Goal: Use online tool/utility: Utilize a website feature to perform a specific function

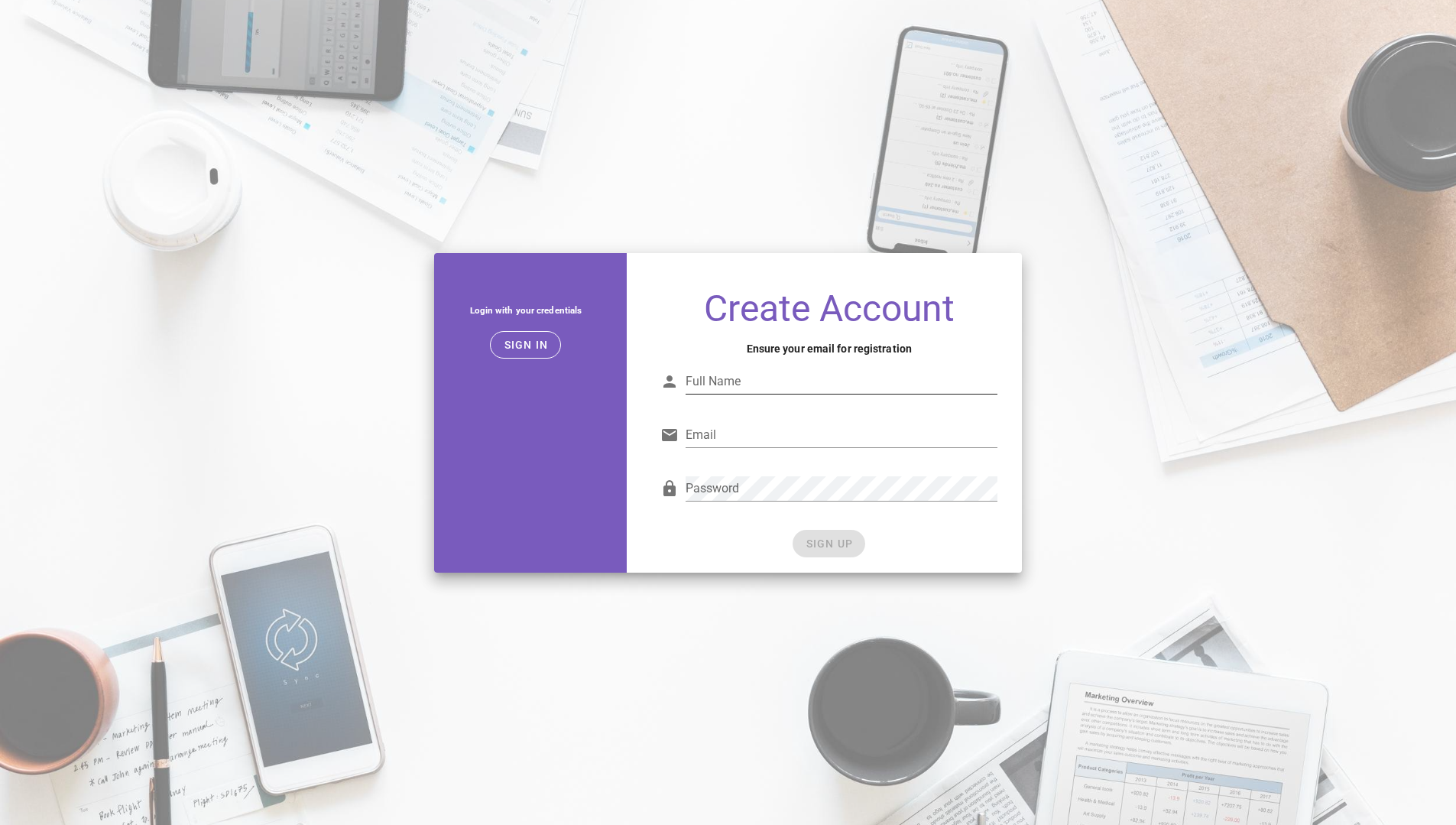
click at [714, 380] on div "Full Name" at bounding box center [841, 381] width 312 height 24
click at [528, 347] on span "Sign in" at bounding box center [525, 345] width 45 height 12
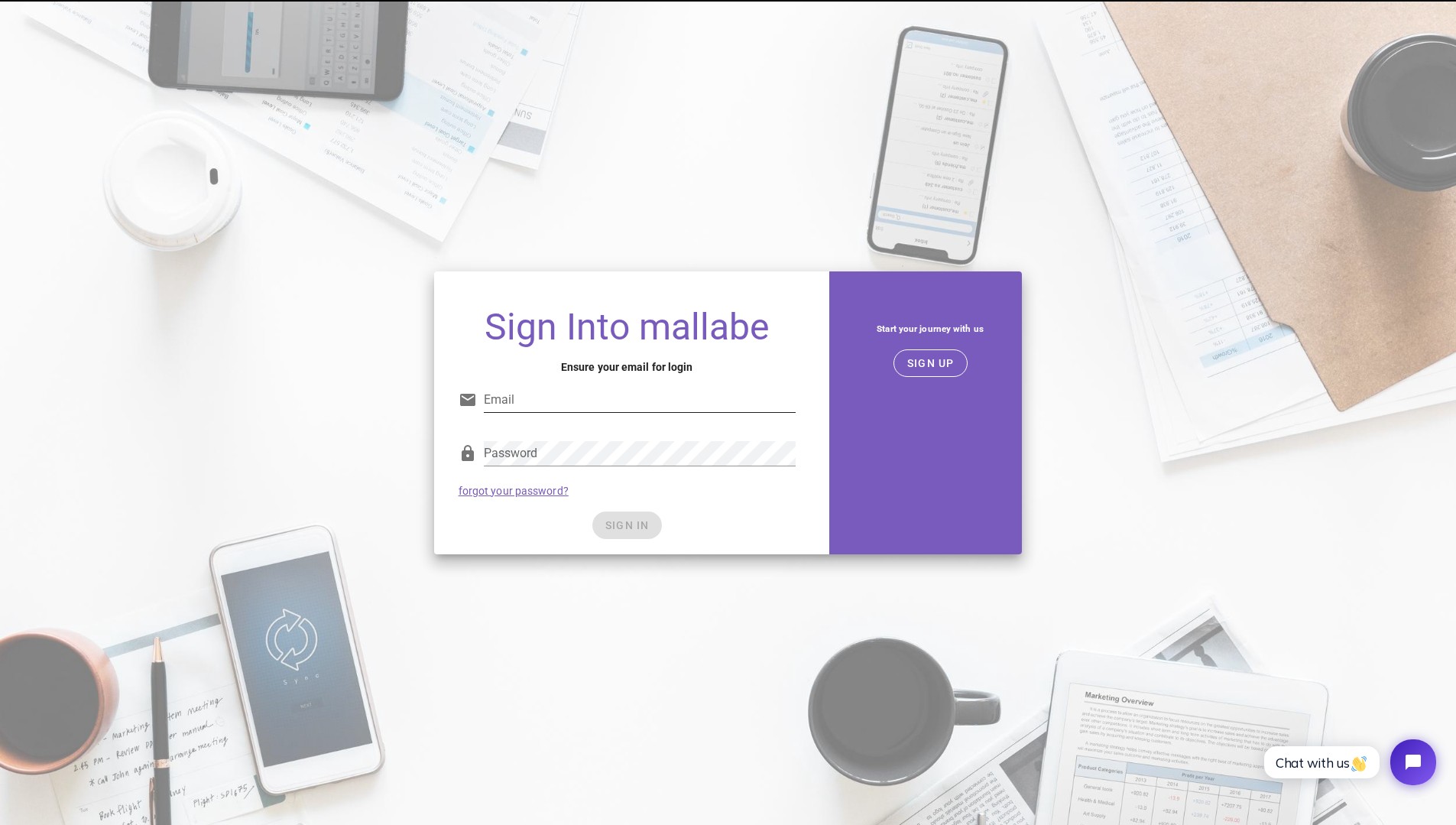
click at [539, 392] on input "Email" at bounding box center [640, 400] width 312 height 24
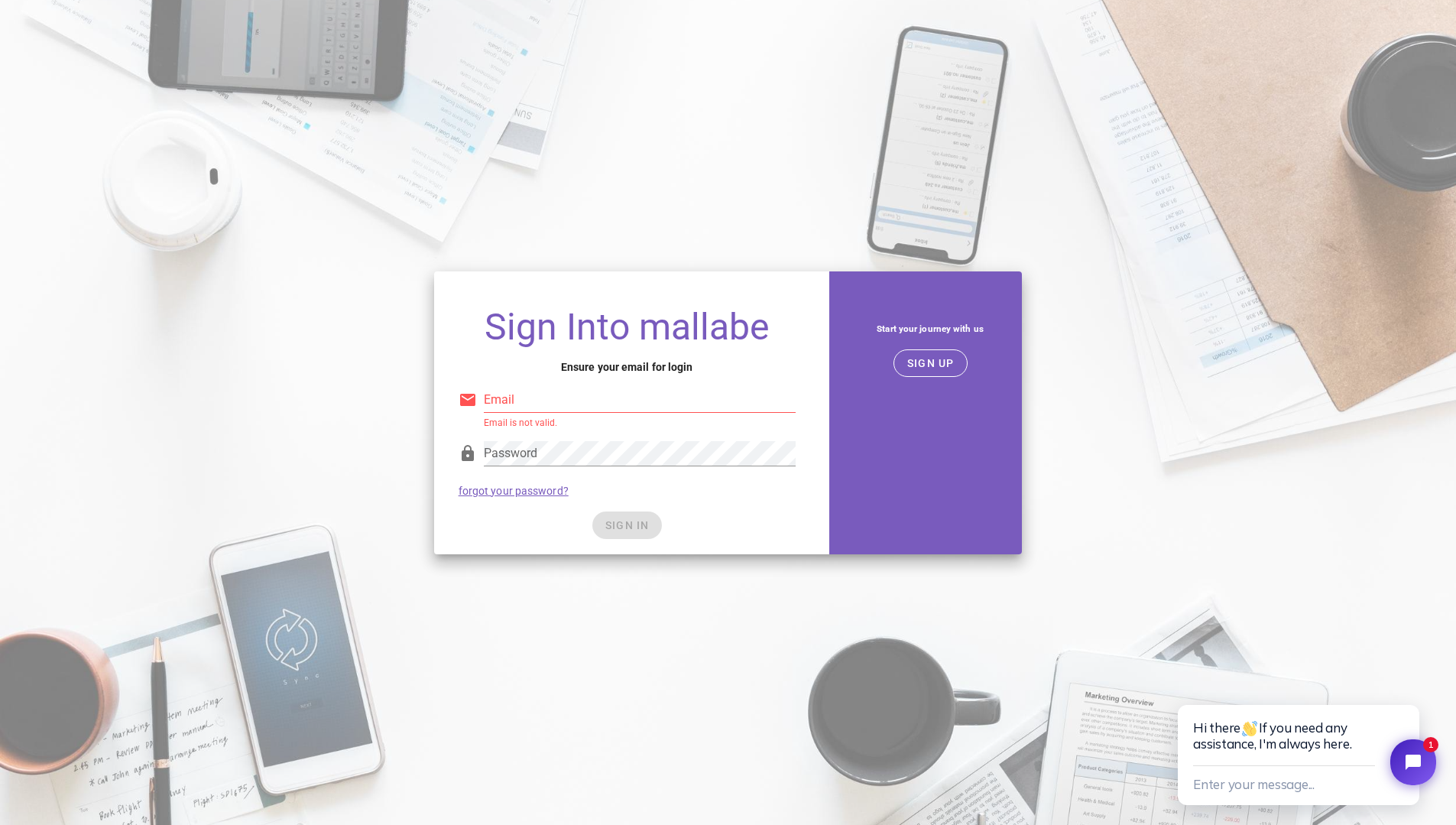
click at [714, 534] on div "SIGN IN" at bounding box center [627, 525] width 337 height 28
click at [622, 523] on div "SIGN IN" at bounding box center [627, 525] width 337 height 28
click at [904, 371] on button "SIGN UP" at bounding box center [931, 363] width 74 height 28
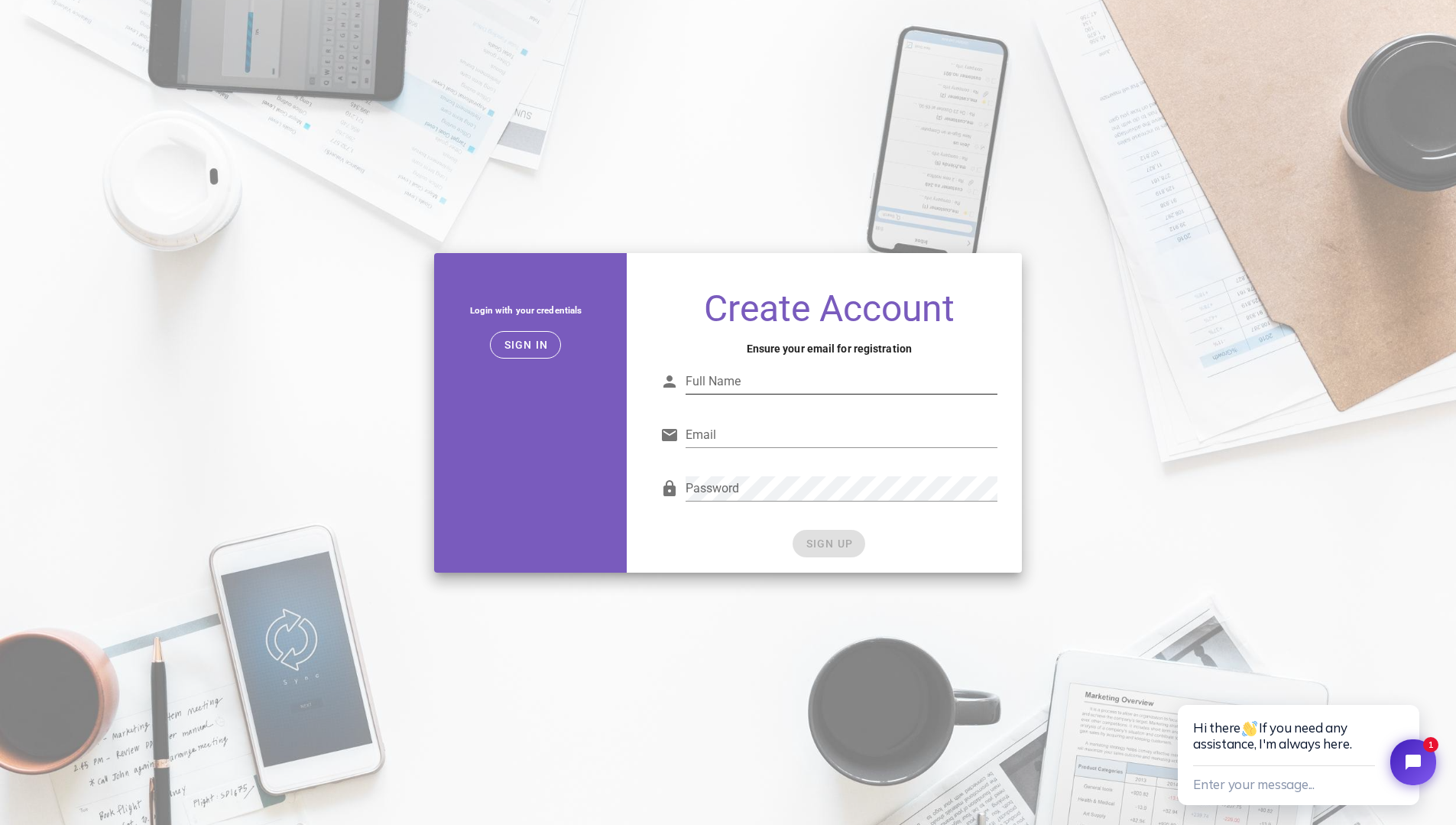
click at [815, 377] on input "Full Name" at bounding box center [841, 381] width 312 height 24
click at [770, 459] on div at bounding box center [841, 459] width 312 height 10
click at [757, 421] on div "Email" at bounding box center [828, 439] width 337 height 50
click at [752, 426] on input "Email" at bounding box center [841, 435] width 312 height 24
click at [773, 375] on input "Full Name" at bounding box center [841, 381] width 312 height 24
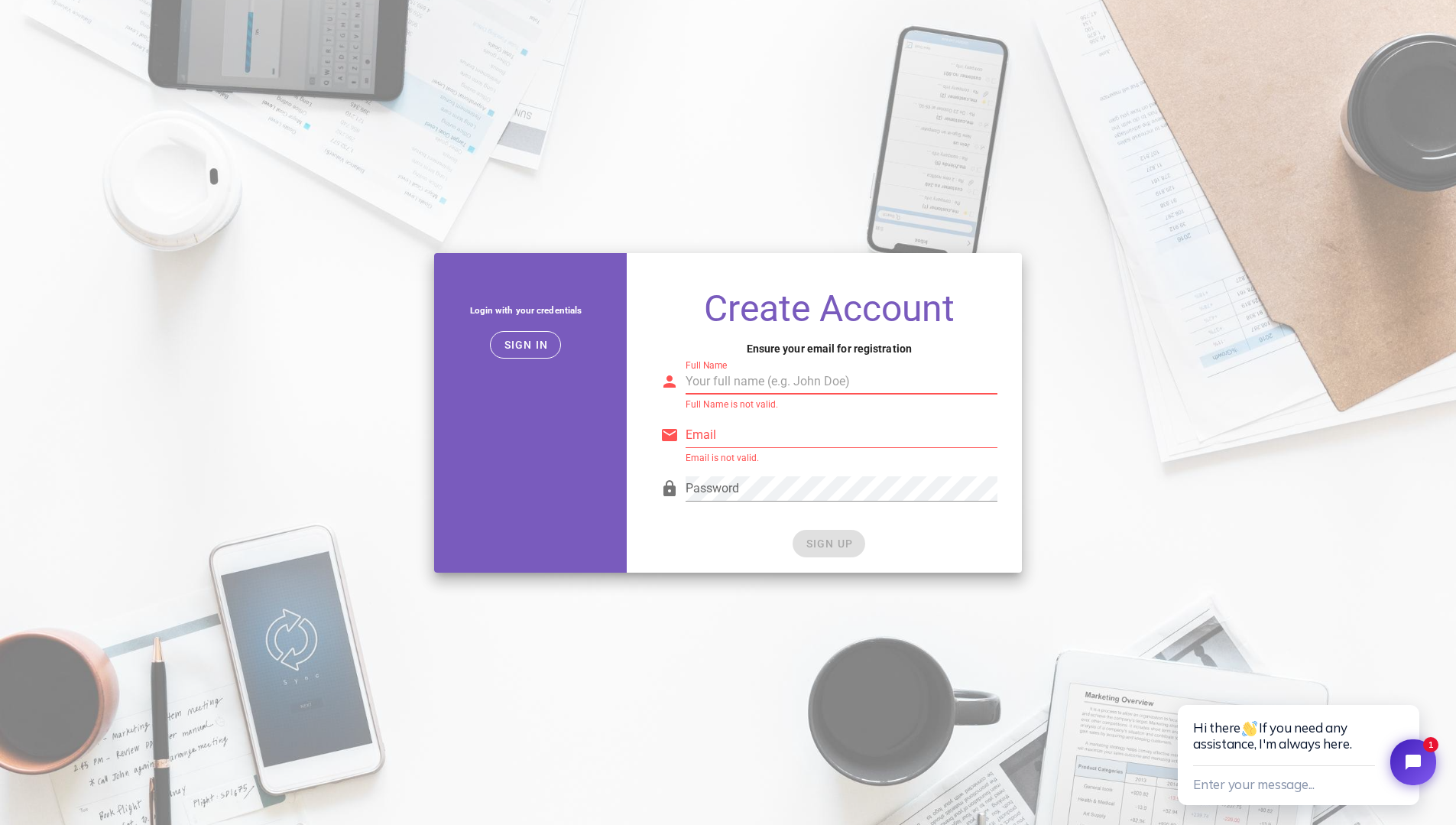
type input "f"
type input "Mendel K"
type input "a"
type input "[EMAIL_ADDRESS][DOMAIN_NAME]"
click at [833, 538] on span "SIGN UP" at bounding box center [829, 544] width 48 height 12
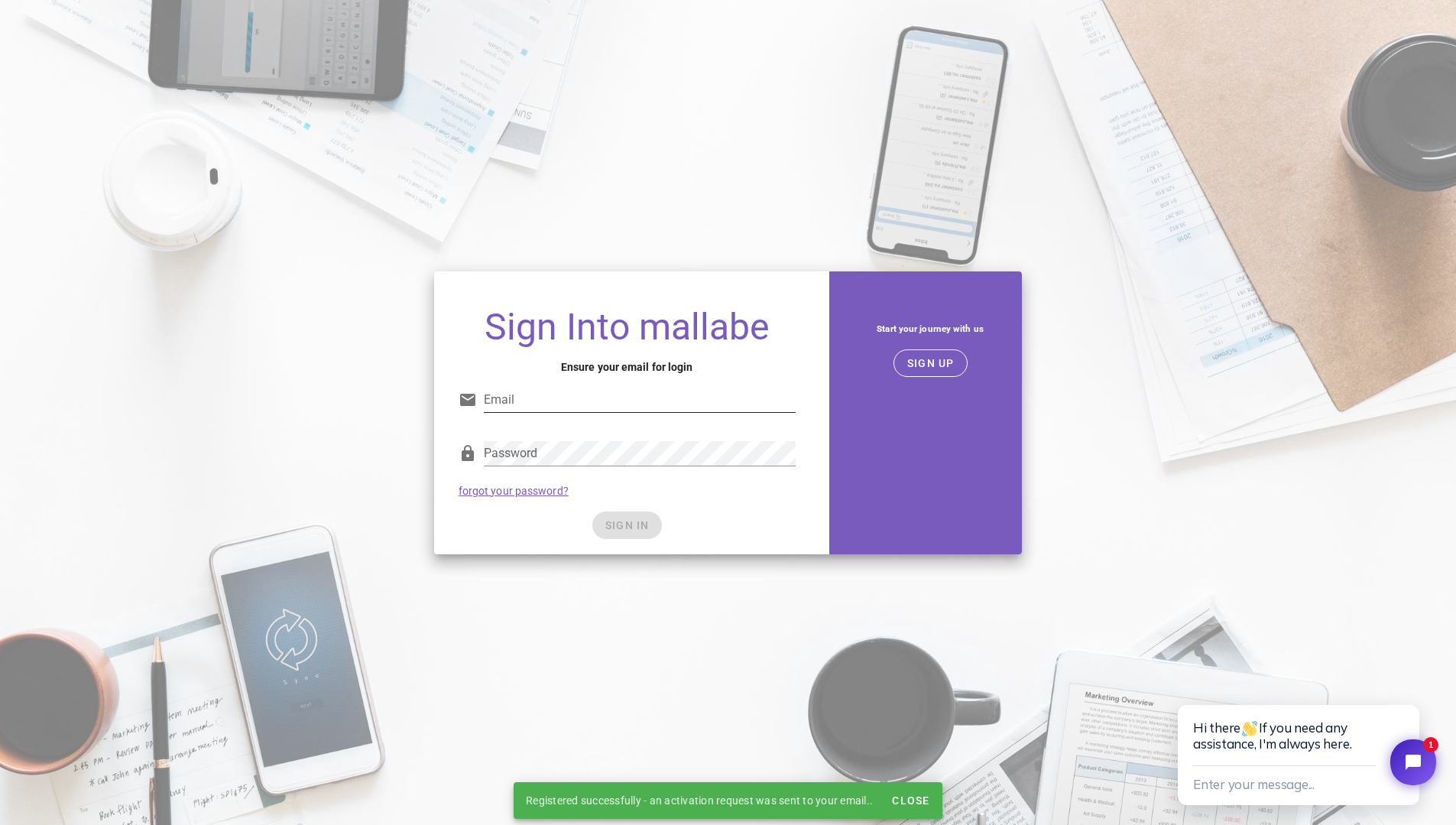
click at [597, 400] on input "Email" at bounding box center [640, 400] width 312 height 24
click at [643, 395] on input "[EMAIL_ADDRESS][DOMAIN_NAME])" at bounding box center [640, 400] width 312 height 24
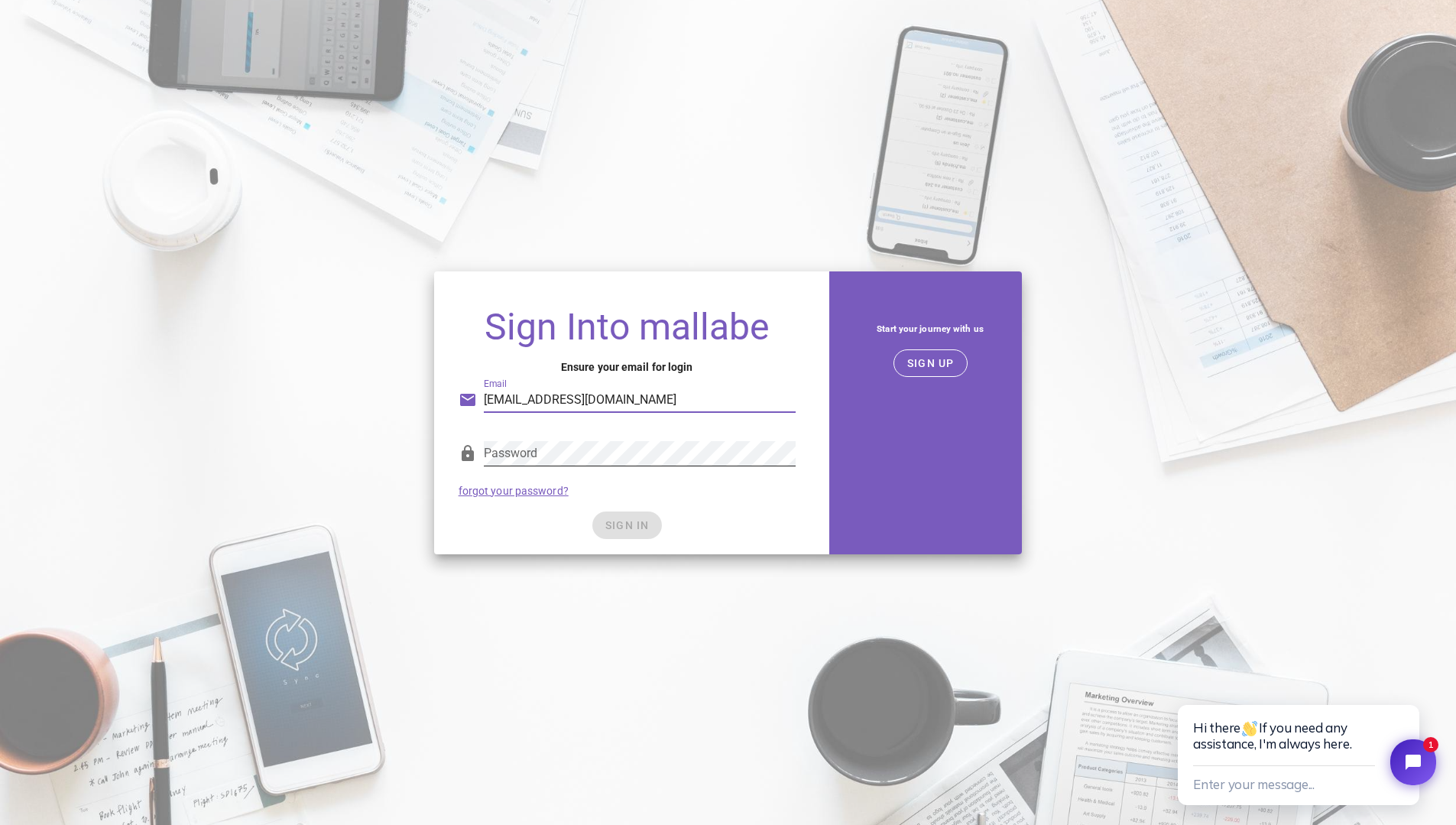
type input "[EMAIL_ADDRESS][DOMAIN_NAME]"
click at [529, 547] on div "Sign Into mallabe Ensure your email for login Email [EMAIL_ADDRESS][DOMAIN_NAME…" at bounding box center [627, 425] width 386 height 258
click at [647, 527] on span "SIGN IN" at bounding box center [627, 525] width 45 height 12
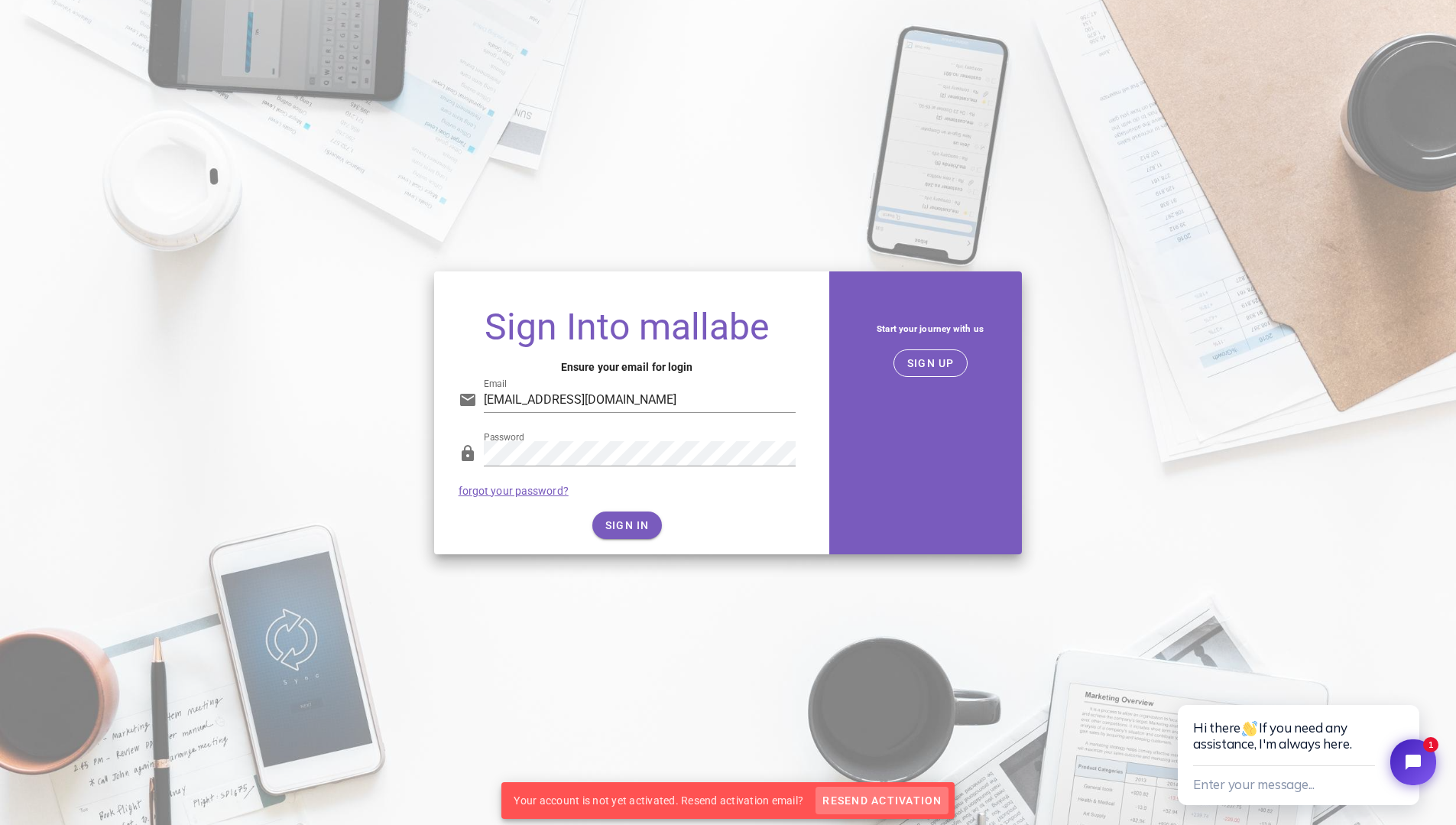
drag, startPoint x: 856, startPoint y: 796, endPoint x: 832, endPoint y: 796, distance: 24.0
click at [856, 796] on span "Resend Activation" at bounding box center [881, 800] width 120 height 12
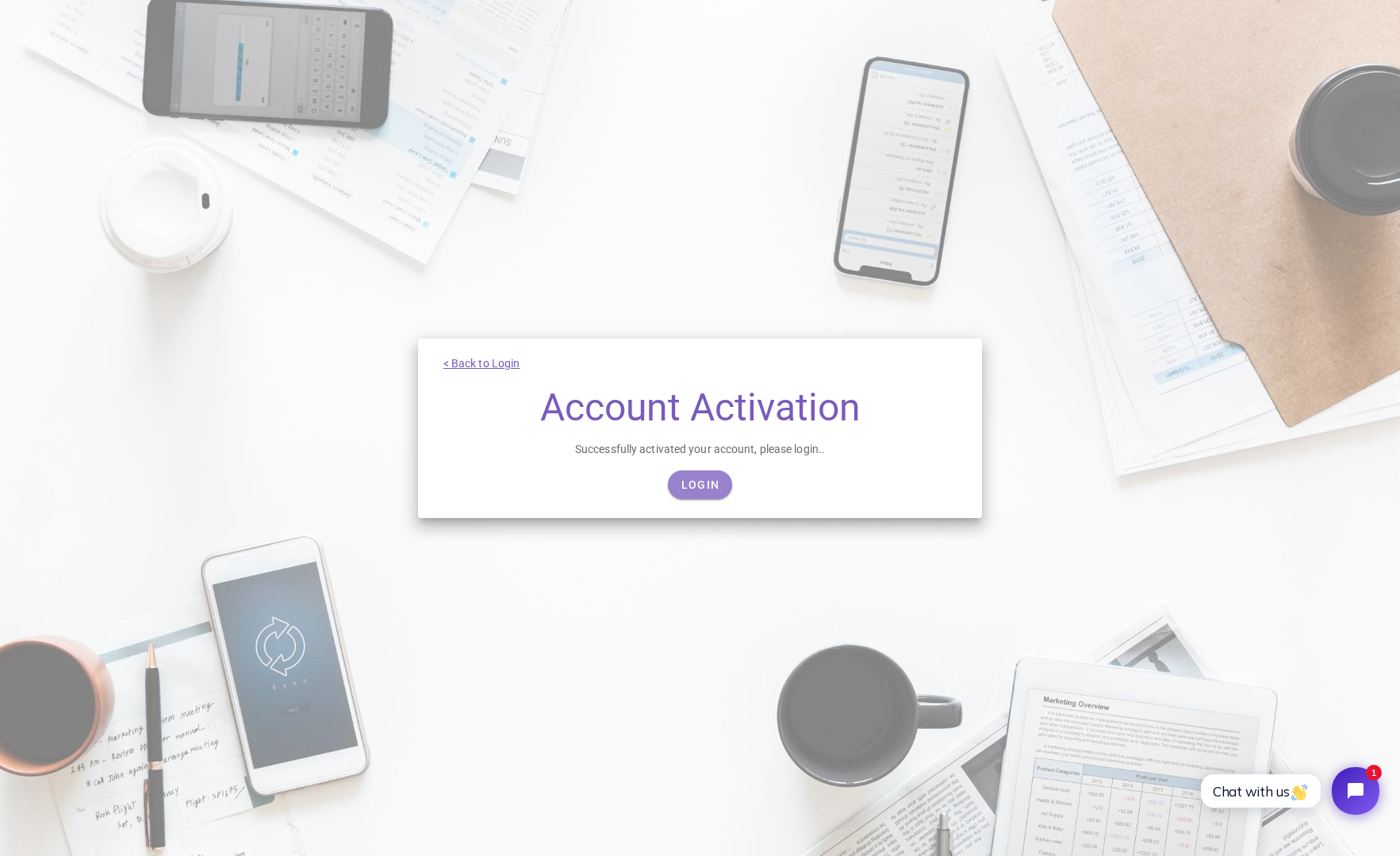
click at [706, 481] on span "Login" at bounding box center [699, 484] width 39 height 13
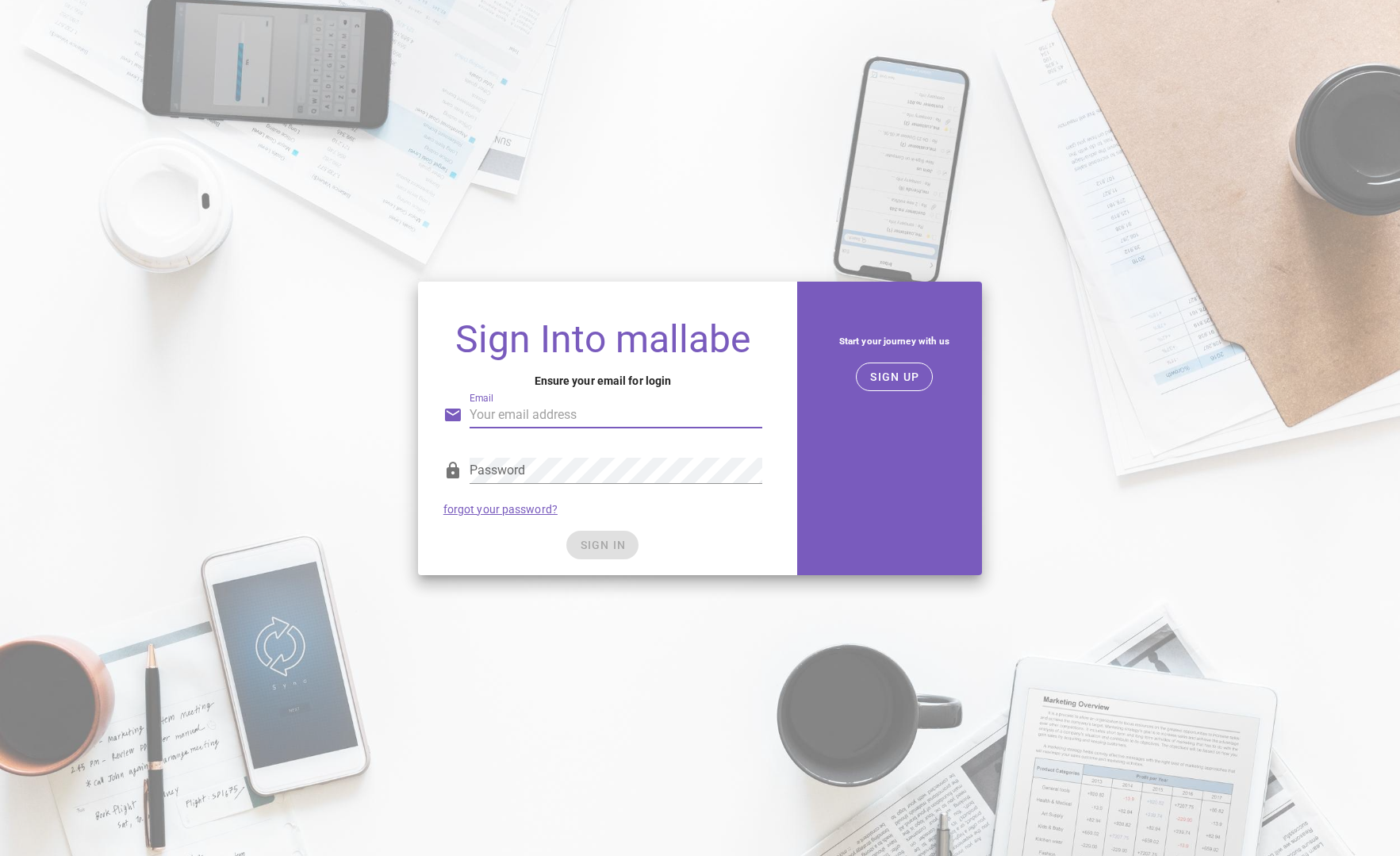
click at [551, 418] on input "Email" at bounding box center [616, 415] width 293 height 25
click at [641, 414] on input "[EMAIL_ADDRESS][DOMAIN_NAME])" at bounding box center [616, 415] width 293 height 25
type input "[EMAIL_ADDRESS][DOMAIN_NAME]"
click at [495, 459] on div "Password" at bounding box center [616, 470] width 293 height 25
click at [673, 519] on div "Password forgot your password?" at bounding box center [603, 486] width 338 height 83
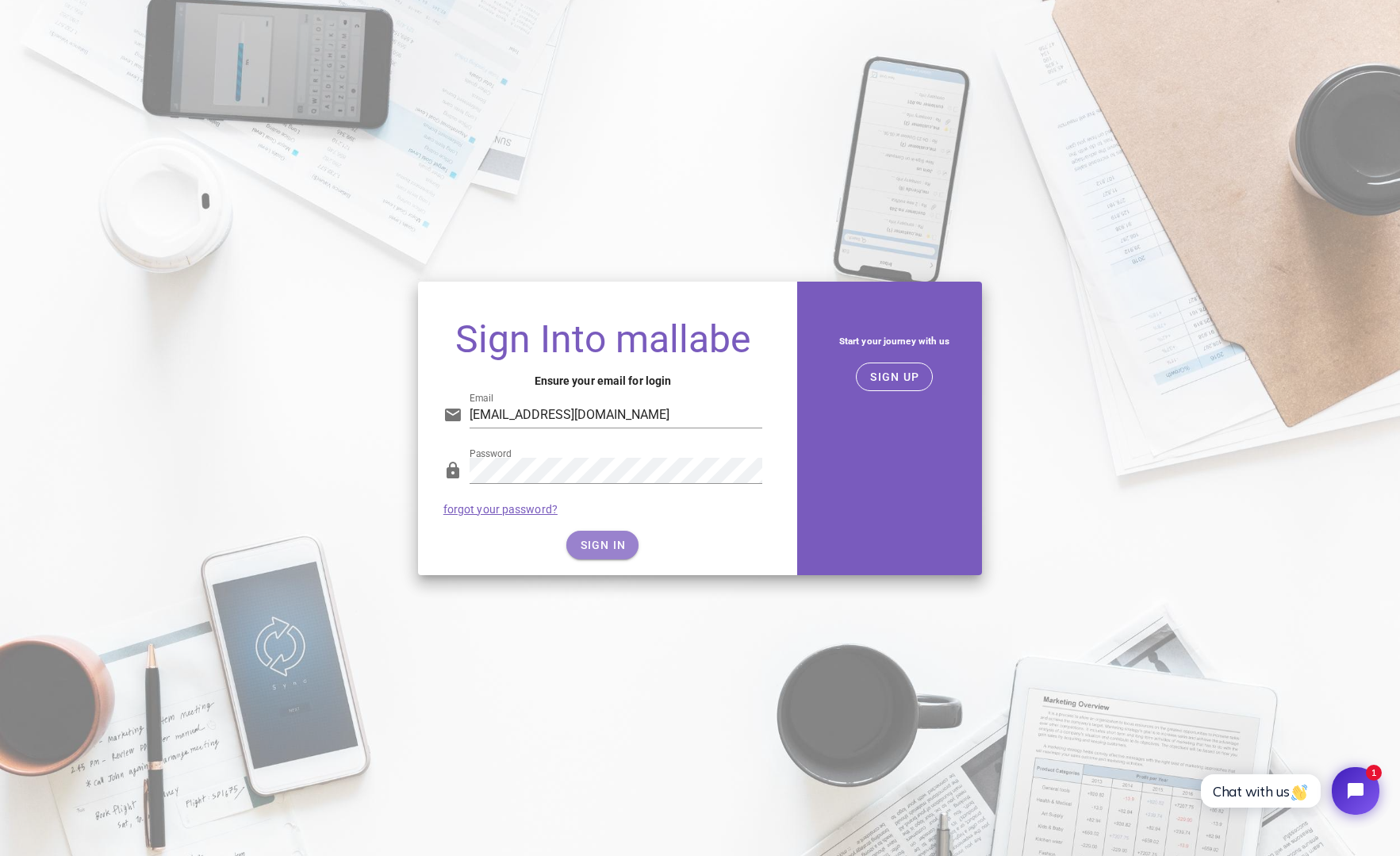
click at [634, 545] on button "SIGN IN" at bounding box center [602, 545] width 72 height 29
click at [664, 545] on div "SIGN IN" at bounding box center [603, 545] width 319 height 29
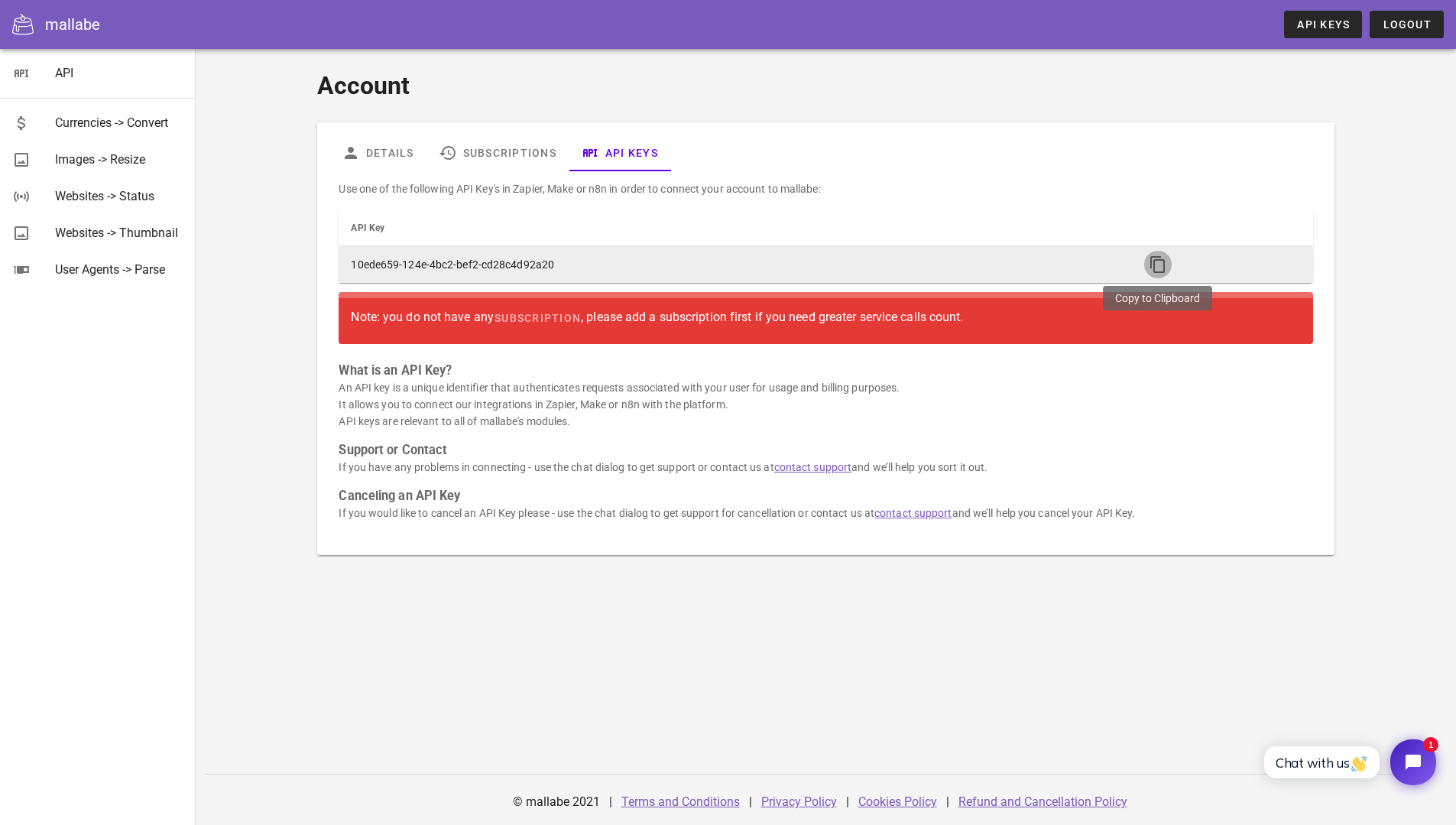
click at [1154, 258] on icon "button" at bounding box center [1157, 264] width 18 height 18
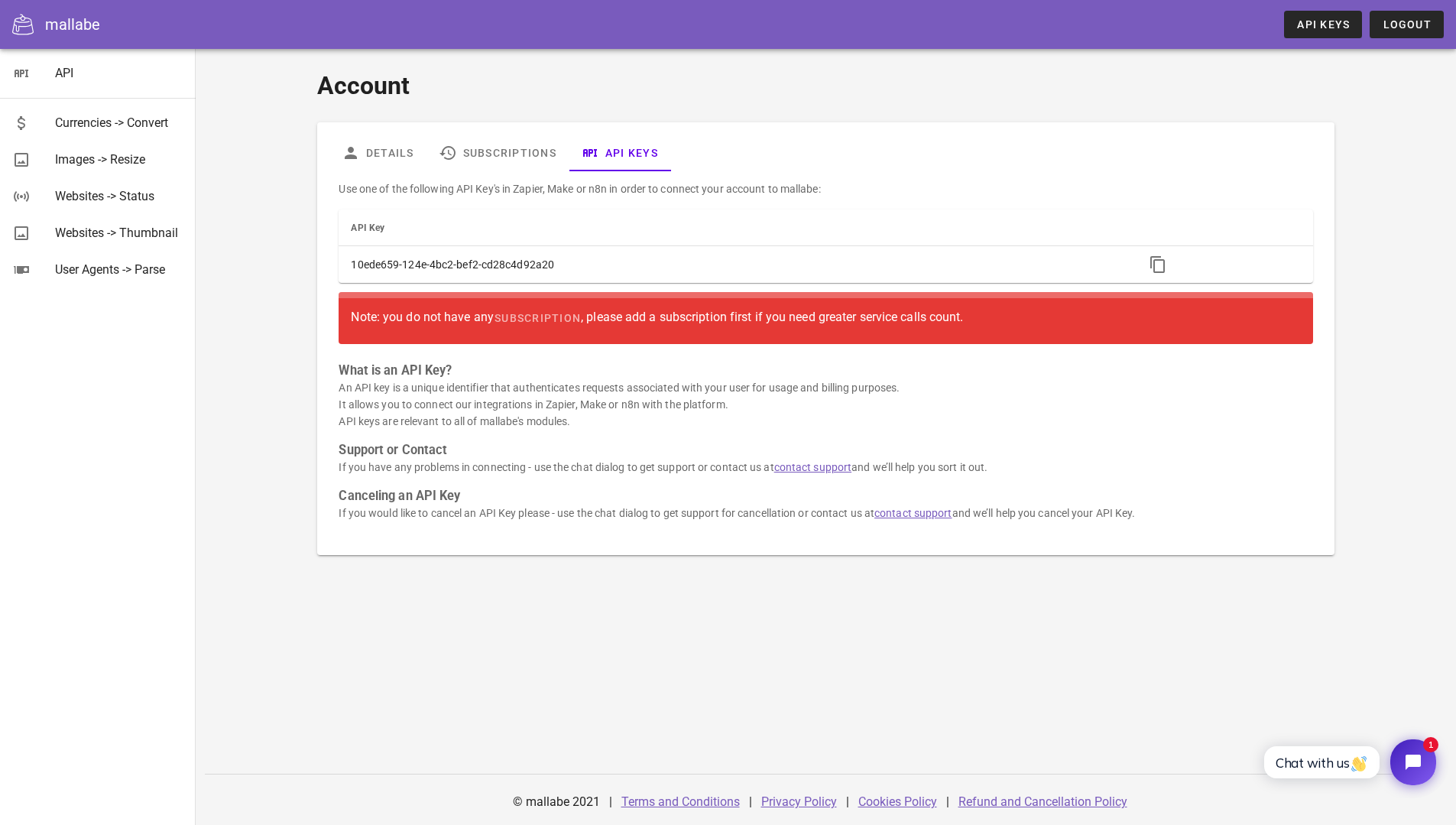
click at [1114, 506] on p "If you would like to cancel an API Key please - use the chat dialog to get supp…" at bounding box center [825, 512] width 974 height 16
click at [1108, 658] on div "Account Details Subscriptions API Keys Use one of the following API Key's in Za…" at bounding box center [826, 437] width 1260 height 776
click at [1033, 603] on div "Account Details Subscriptions API Keys Use one of the following API Key's in Za…" at bounding box center [826, 345] width 1260 height 591
drag, startPoint x: 873, startPoint y: 689, endPoint x: 866, endPoint y: 694, distance: 8.6
click at [869, 693] on div "Account Details Subscriptions API Keys Use one of the following API Key's in Za…" at bounding box center [826, 437] width 1260 height 776
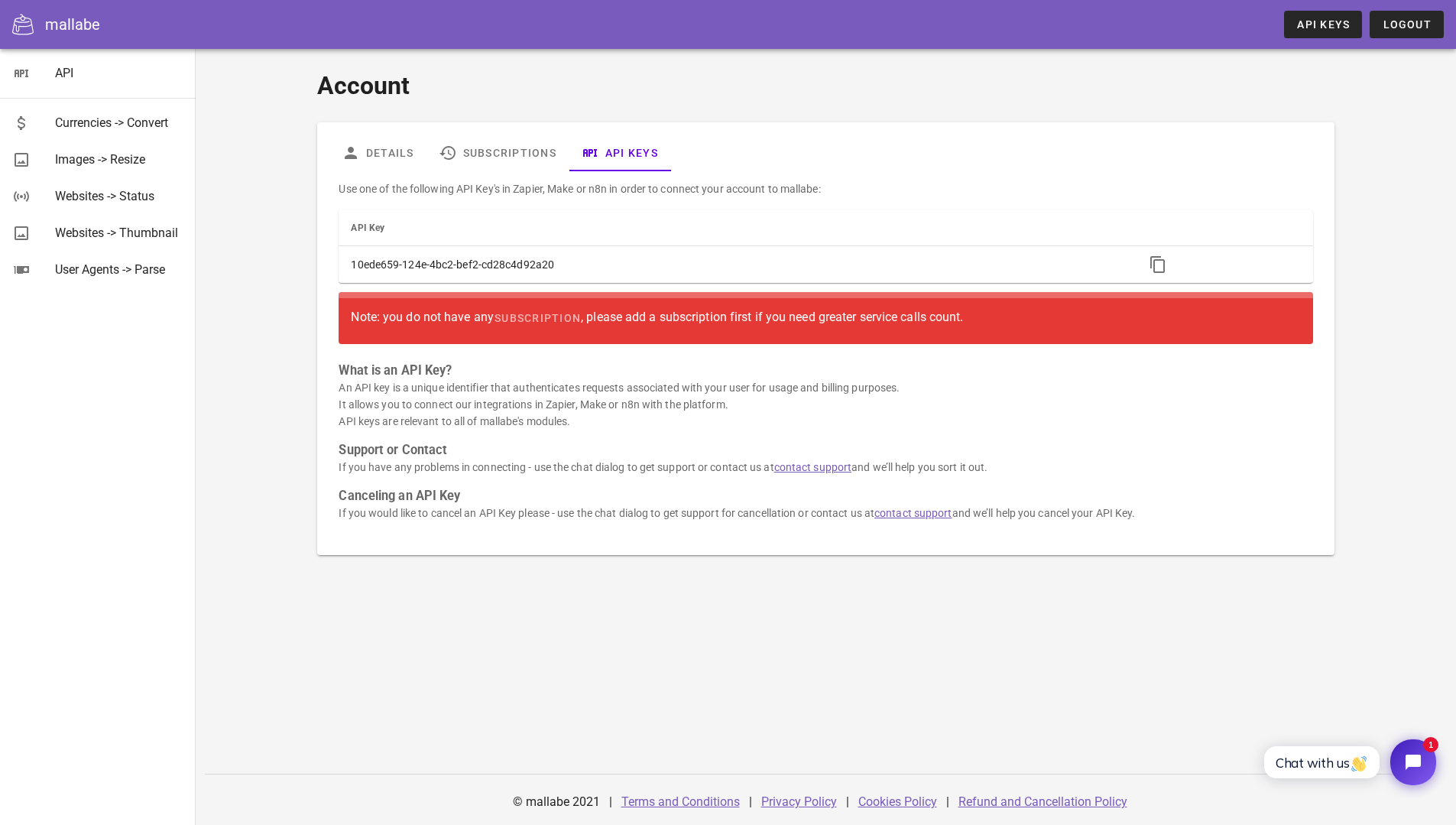
click at [856, 99] on h1 "Account" at bounding box center [825, 86] width 1016 height 36
click at [824, 99] on h1 "Account" at bounding box center [825, 86] width 1016 height 36
click at [153, 164] on div "Images -> Resize" at bounding box center [119, 159] width 128 height 15
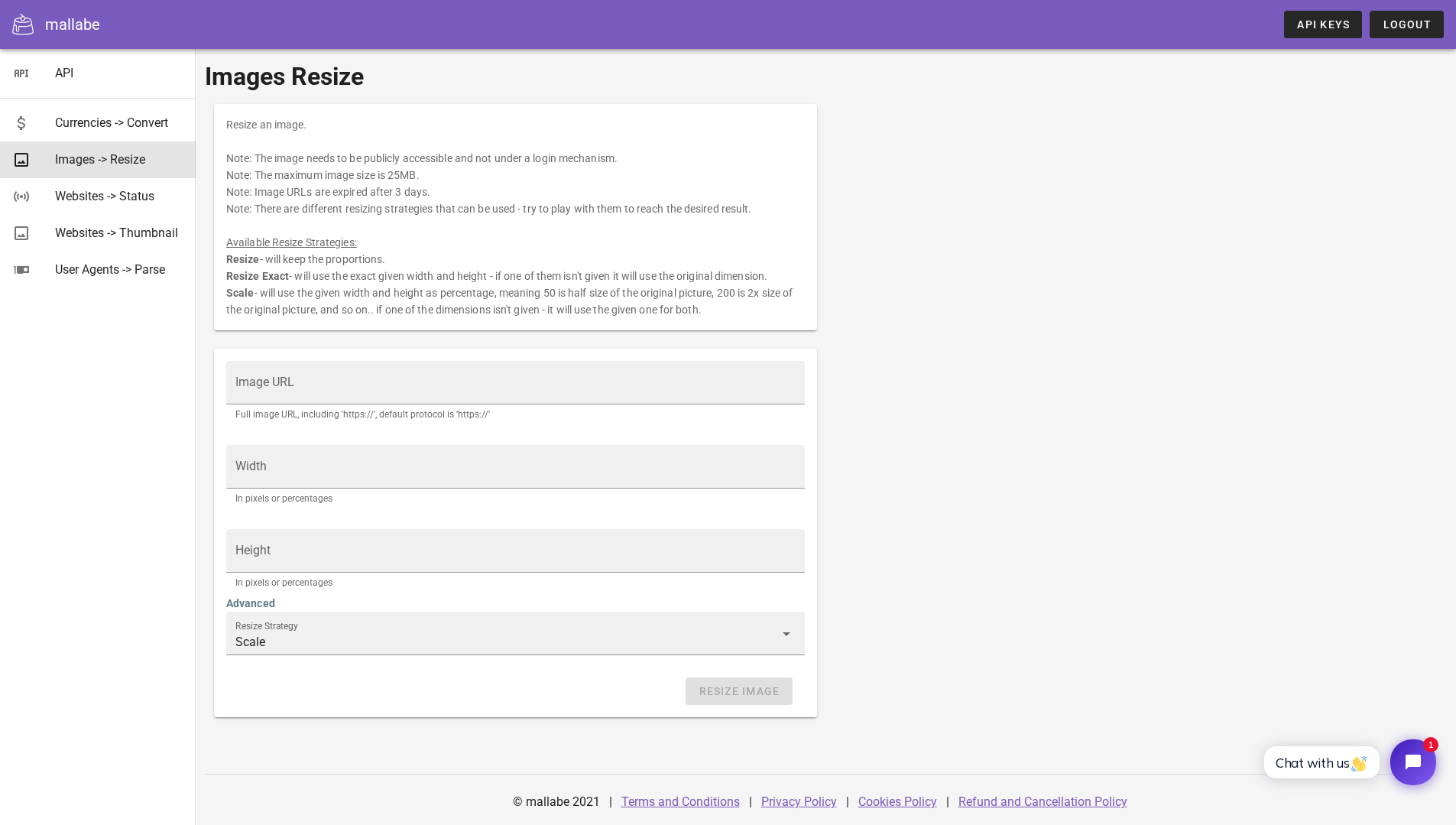
click at [936, 193] on div "Resize an image. Note: The image needs to be publicly accessible and not under …" at bounding box center [826, 409] width 1242 height 631
drag, startPoint x: 761, startPoint y: 0, endPoint x: 1074, endPoint y: 338, distance: 460.7
click at [1077, 215] on div "Resize an image. Note: The image needs to be publicly accessible and not under …" at bounding box center [826, 409] width 1242 height 631
click at [1061, 356] on div "Resize an image. Note: The image needs to be publicly accessible and not under …" at bounding box center [826, 409] width 1242 height 631
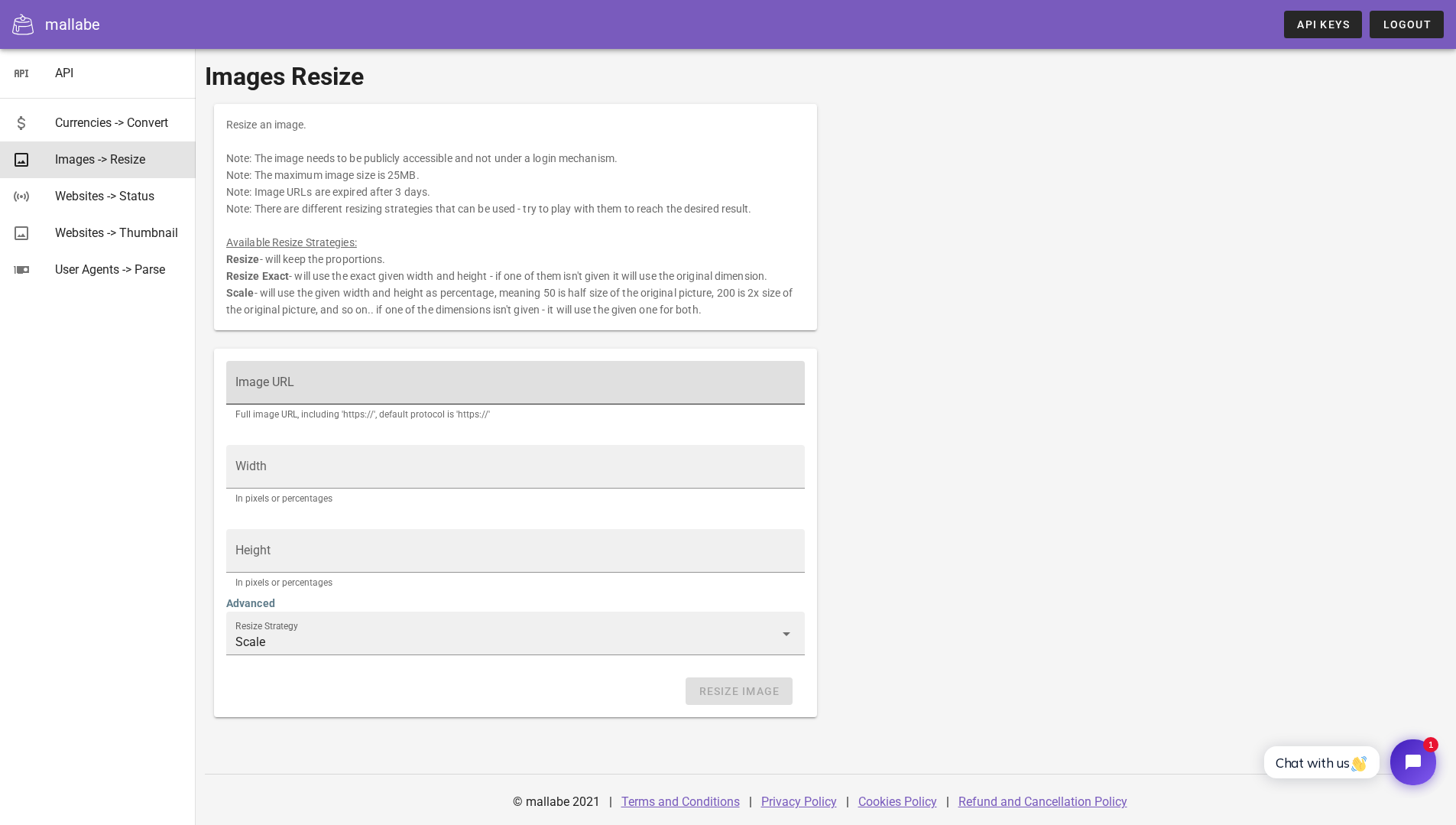
click at [268, 381] on div "Image URL" at bounding box center [515, 382] width 560 height 42
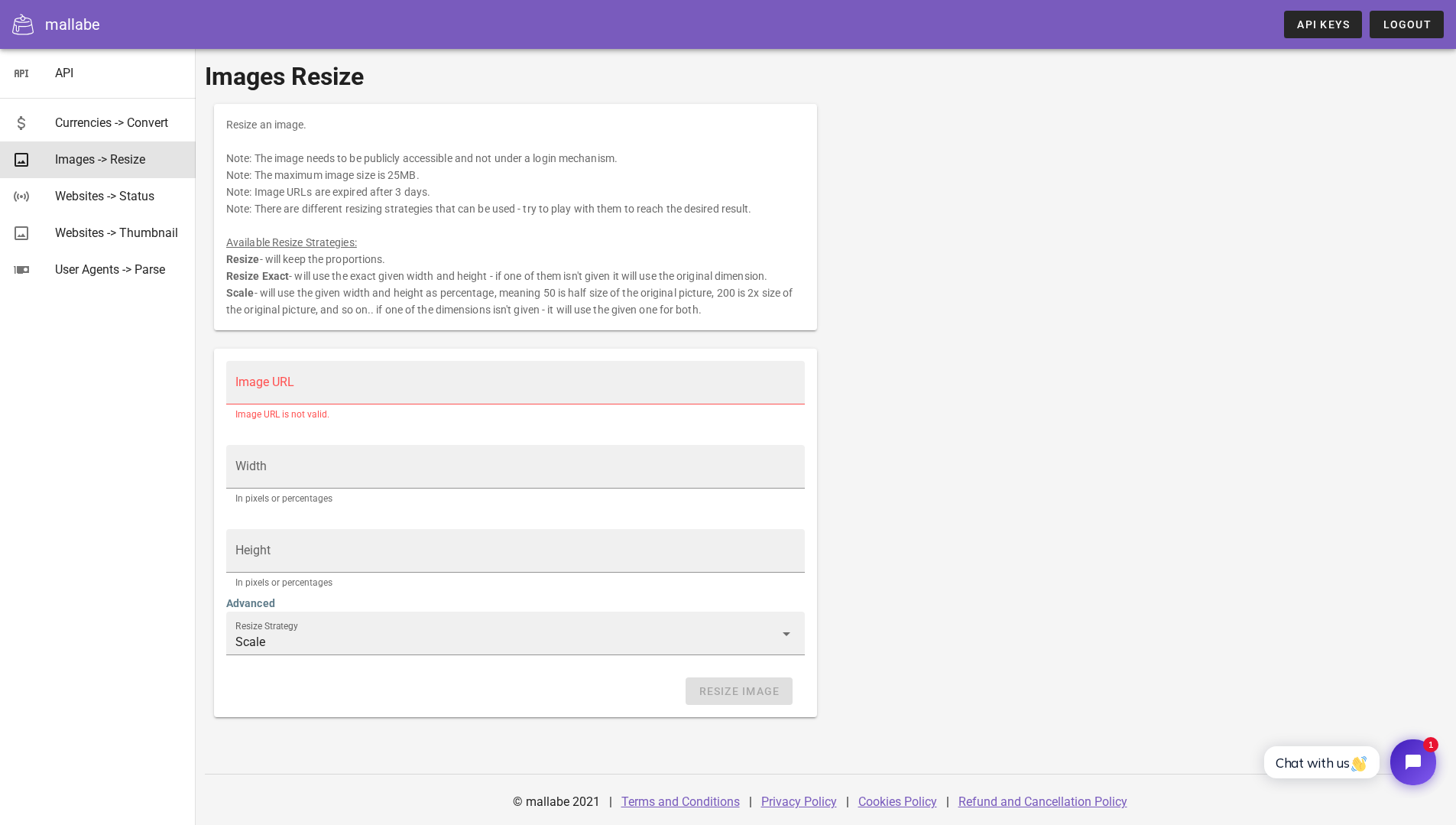
click at [341, 390] on input "Image URL" at bounding box center [515, 390] width 560 height 24
paste input "https://file.cafe24cos.com/cis-live/crop/voga0440/20250929/ec830f02-3cbf-4158-f…"
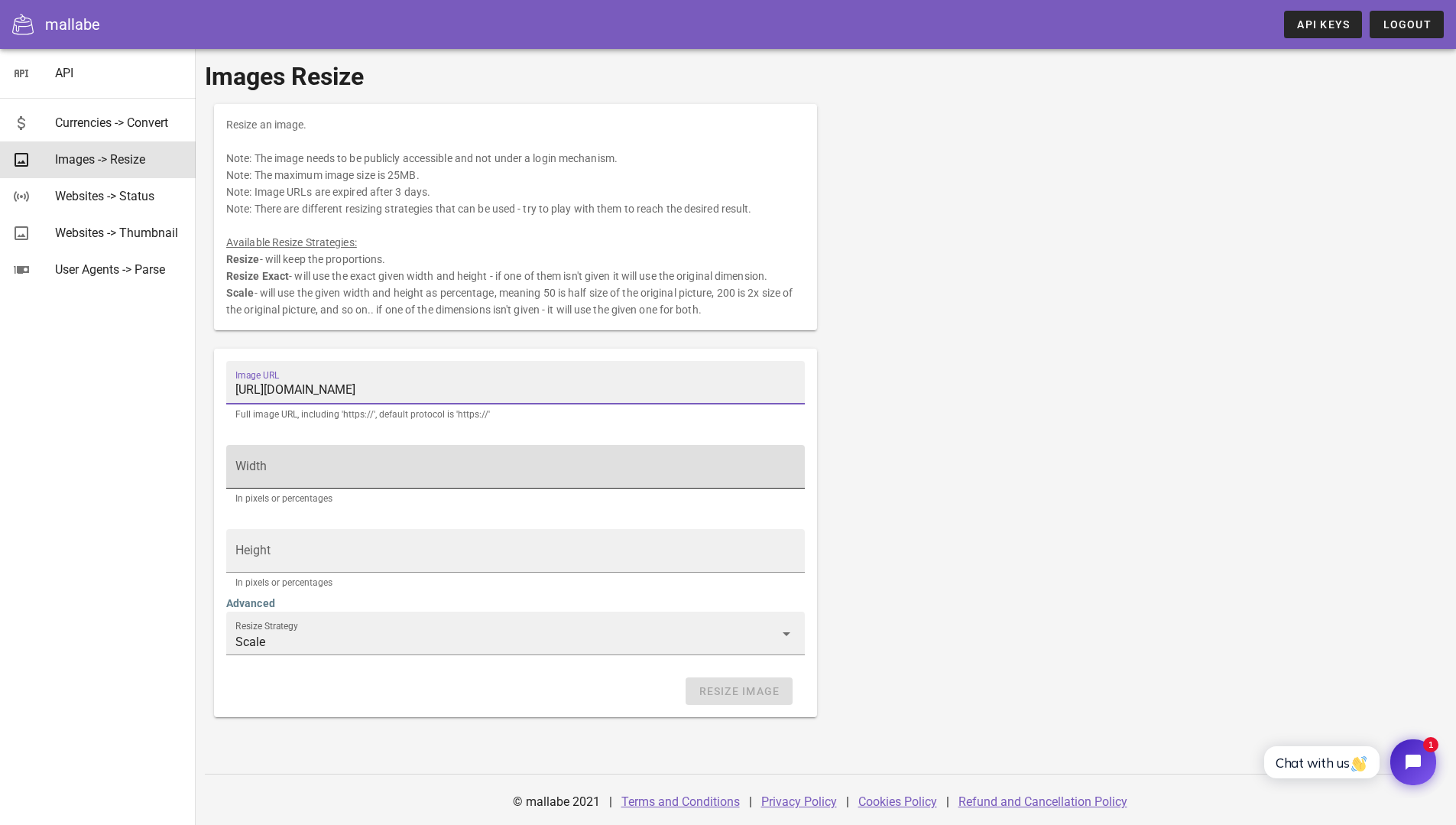
type input "https://file.cafe24cos.com/cis-live/crop/voga0440/20250929/ec830f02-3cbf-4158-f…"
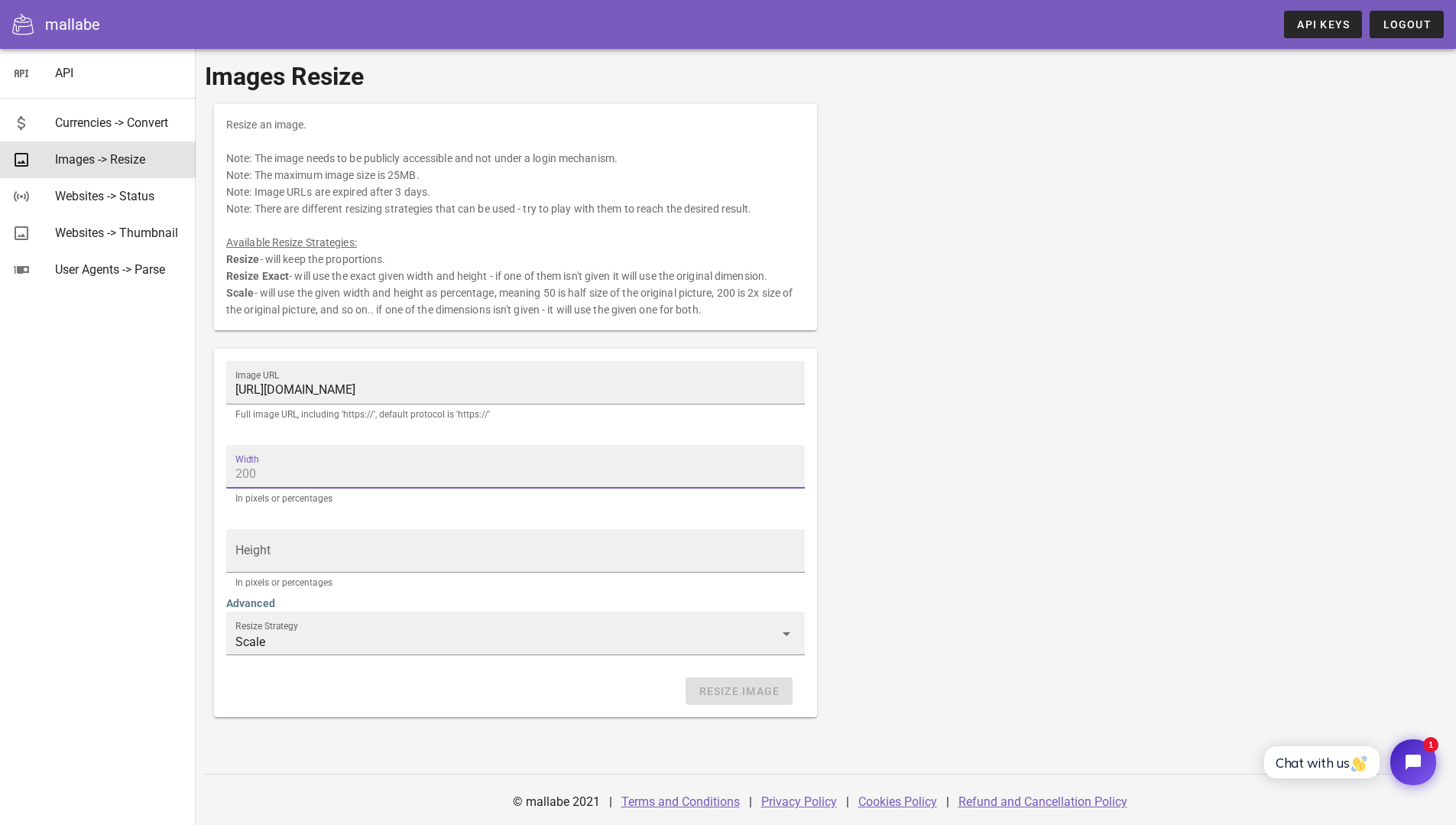
click at [280, 467] on input "Width" at bounding box center [515, 474] width 560 height 24
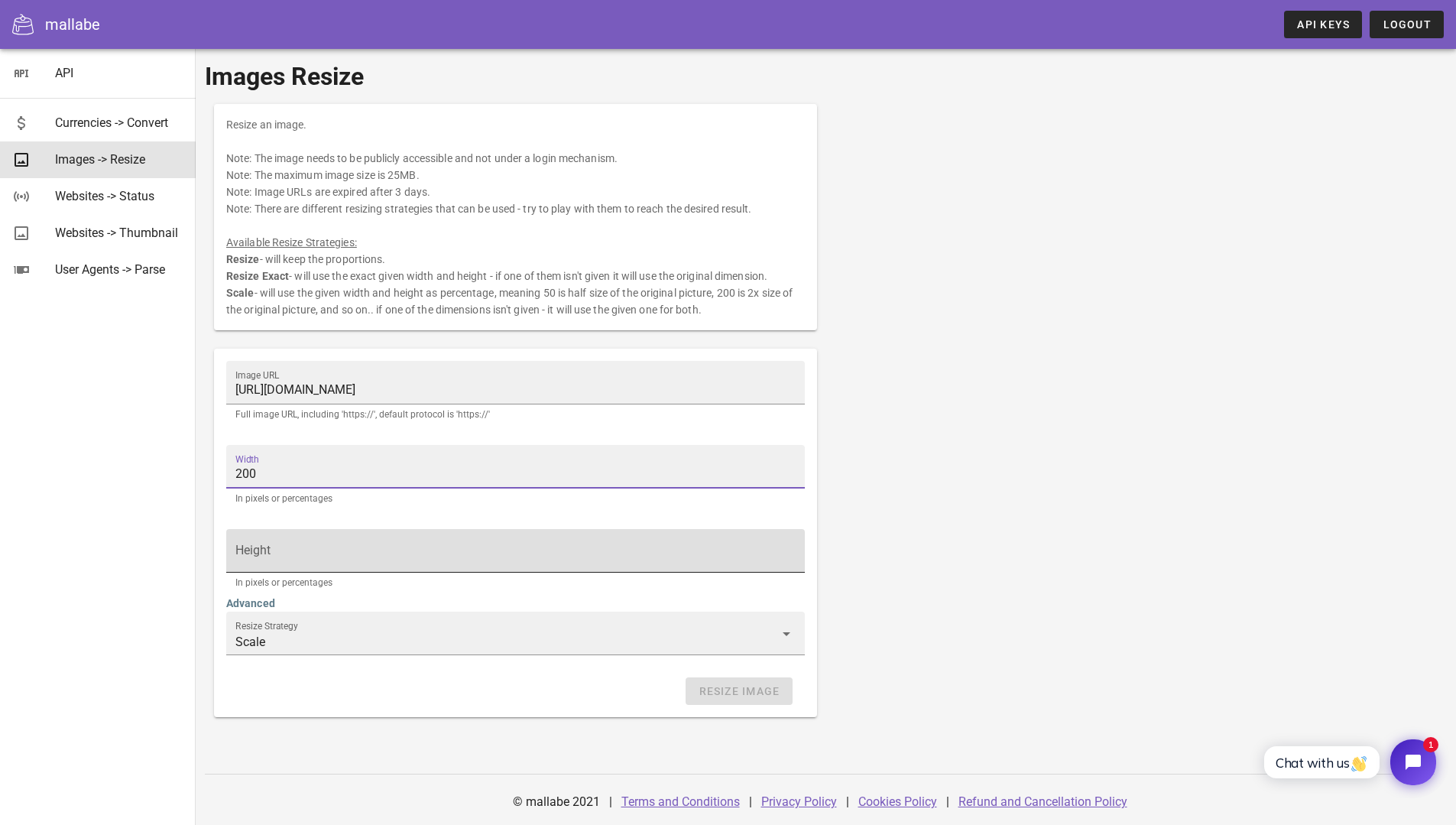
type input "200"
click at [289, 551] on input "Height" at bounding box center [515, 558] width 560 height 24
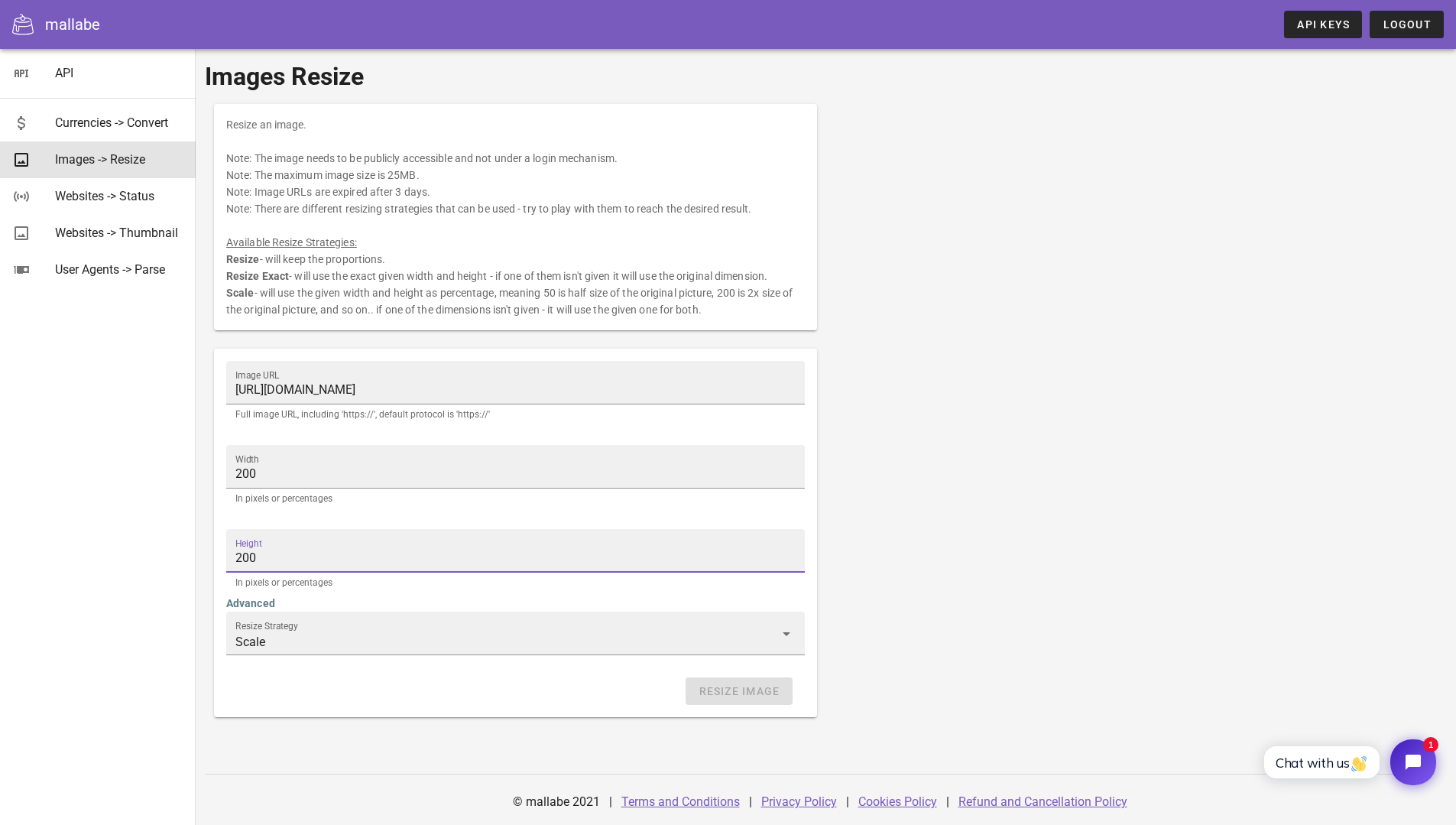
type input "200"
click at [1192, 606] on div "Resize an image. Note: The image needs to be publicly accessible and not under …" at bounding box center [826, 409] width 1242 height 631
drag, startPoint x: 763, startPoint y: 689, endPoint x: 792, endPoint y: 689, distance: 29.0
click at [763, 689] on span "Resize Image" at bounding box center [738, 691] width 81 height 12
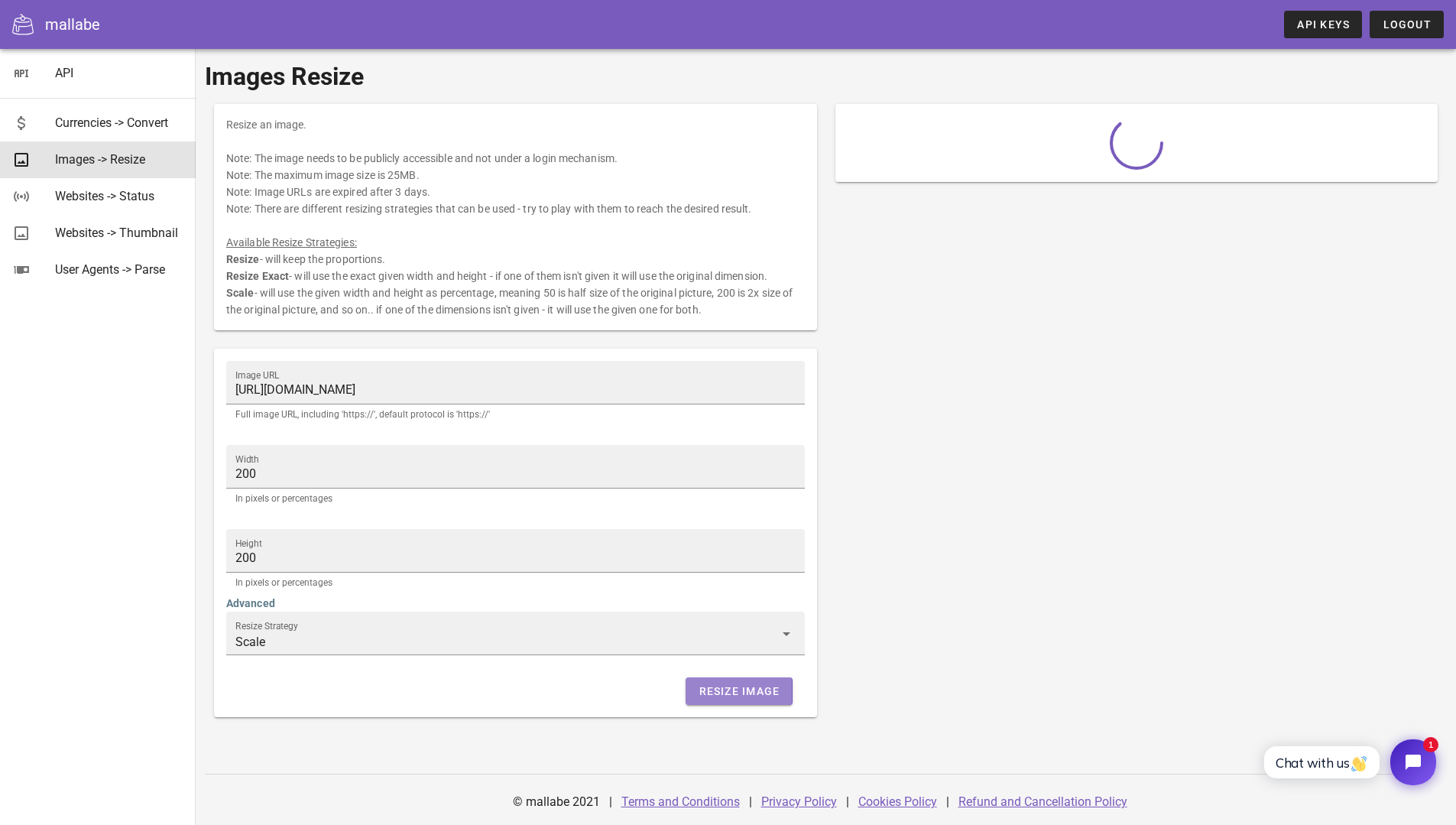
drag, startPoint x: 792, startPoint y: 689, endPoint x: 995, endPoint y: 671, distance: 203.8
click at [950, 688] on div at bounding box center [1137, 409] width 622 height 631
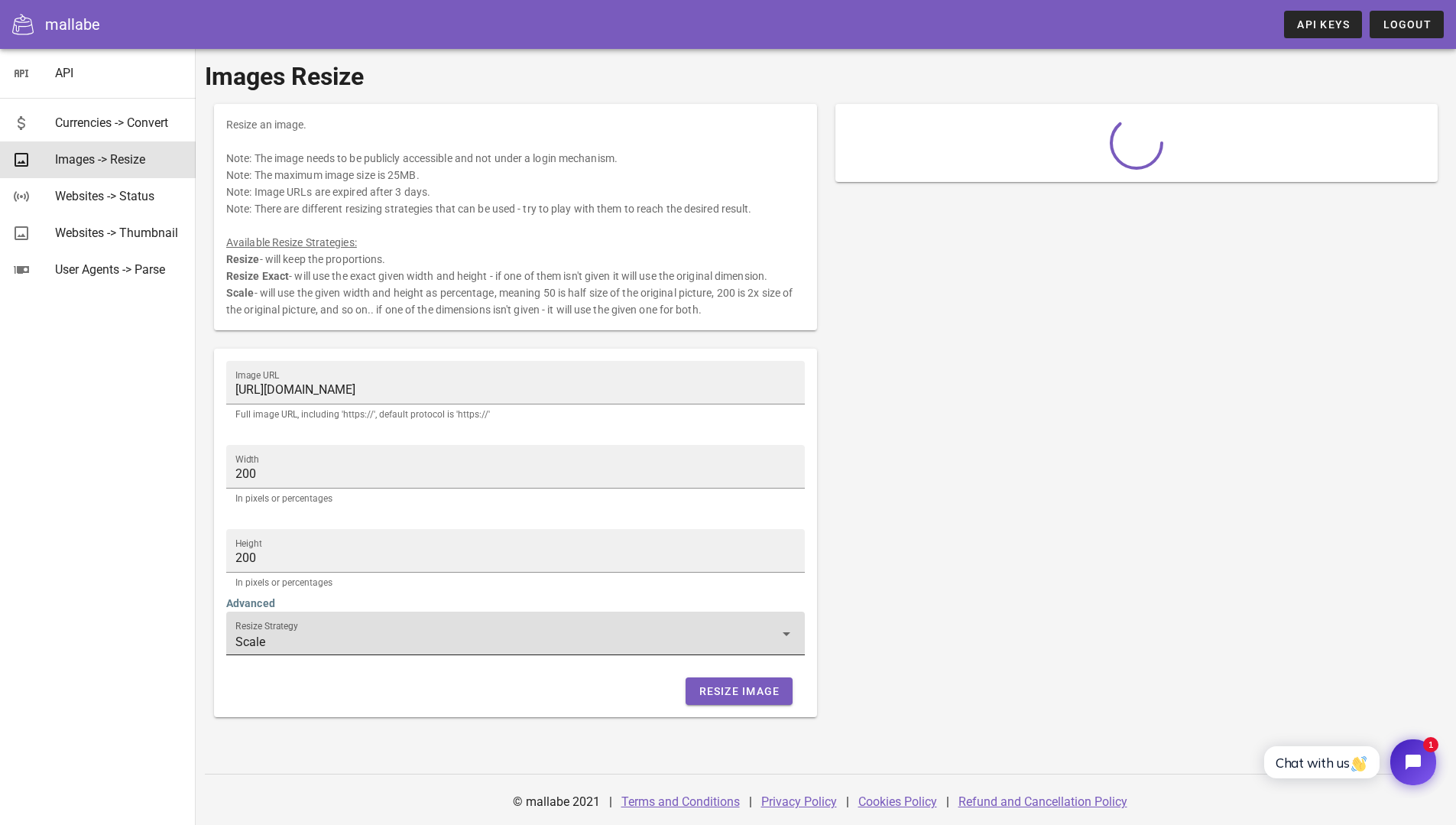
click at [328, 636] on input "Scale" at bounding box center [505, 641] width 538 height 24
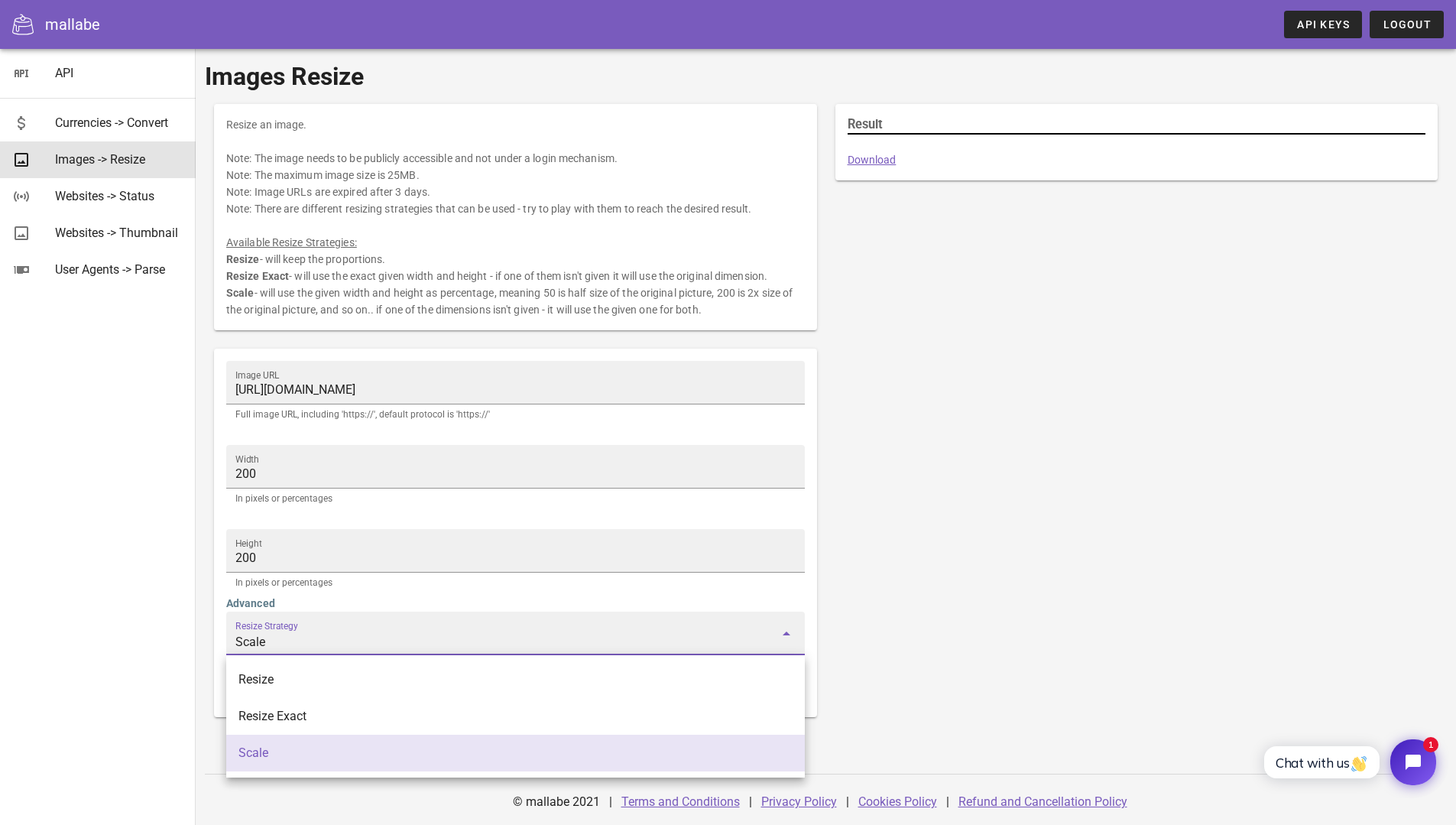
drag, startPoint x: 10, startPoint y: 634, endPoint x: 57, endPoint y: 628, distance: 47.4
click at [10, 633] on div "API Currencies -> Convert Images -> Resize Websites -> Status Websites -> Thumb…" at bounding box center [98, 437] width 196 height 776
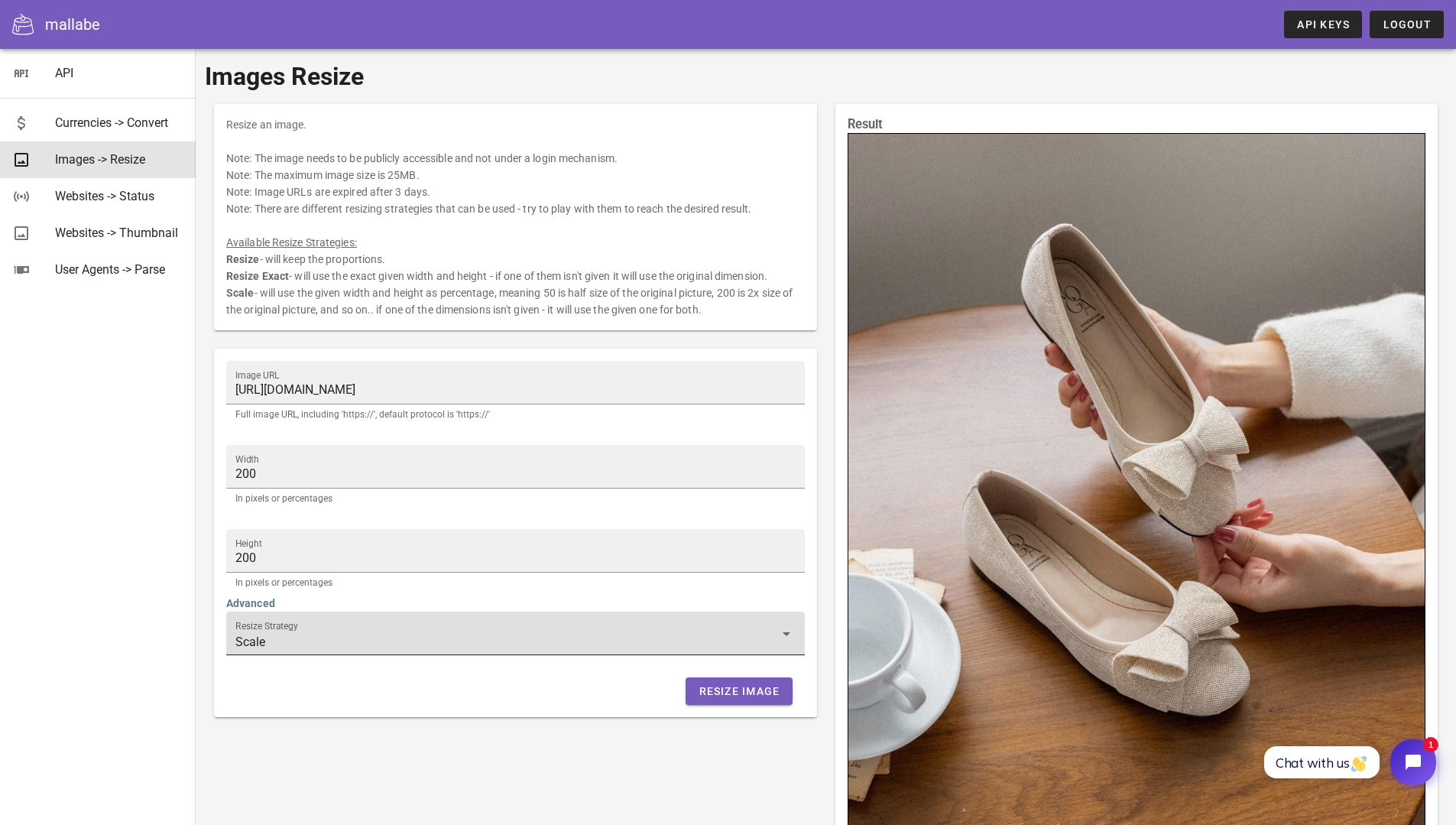
click at [316, 654] on input "Scale" at bounding box center [505, 641] width 538 height 24
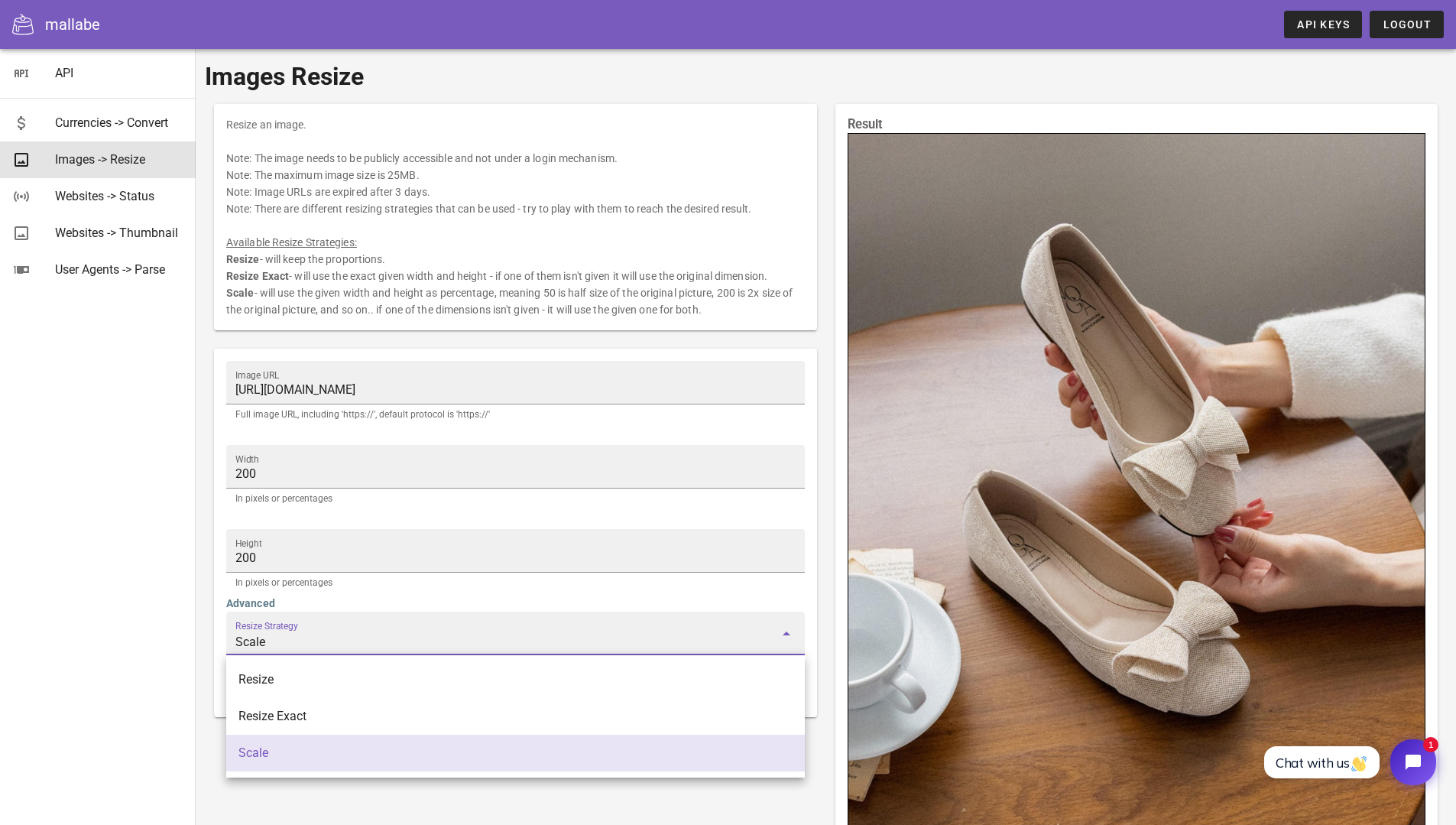
click at [256, 683] on div "Resize" at bounding box center [515, 679] width 554 height 15
type input "Resize"
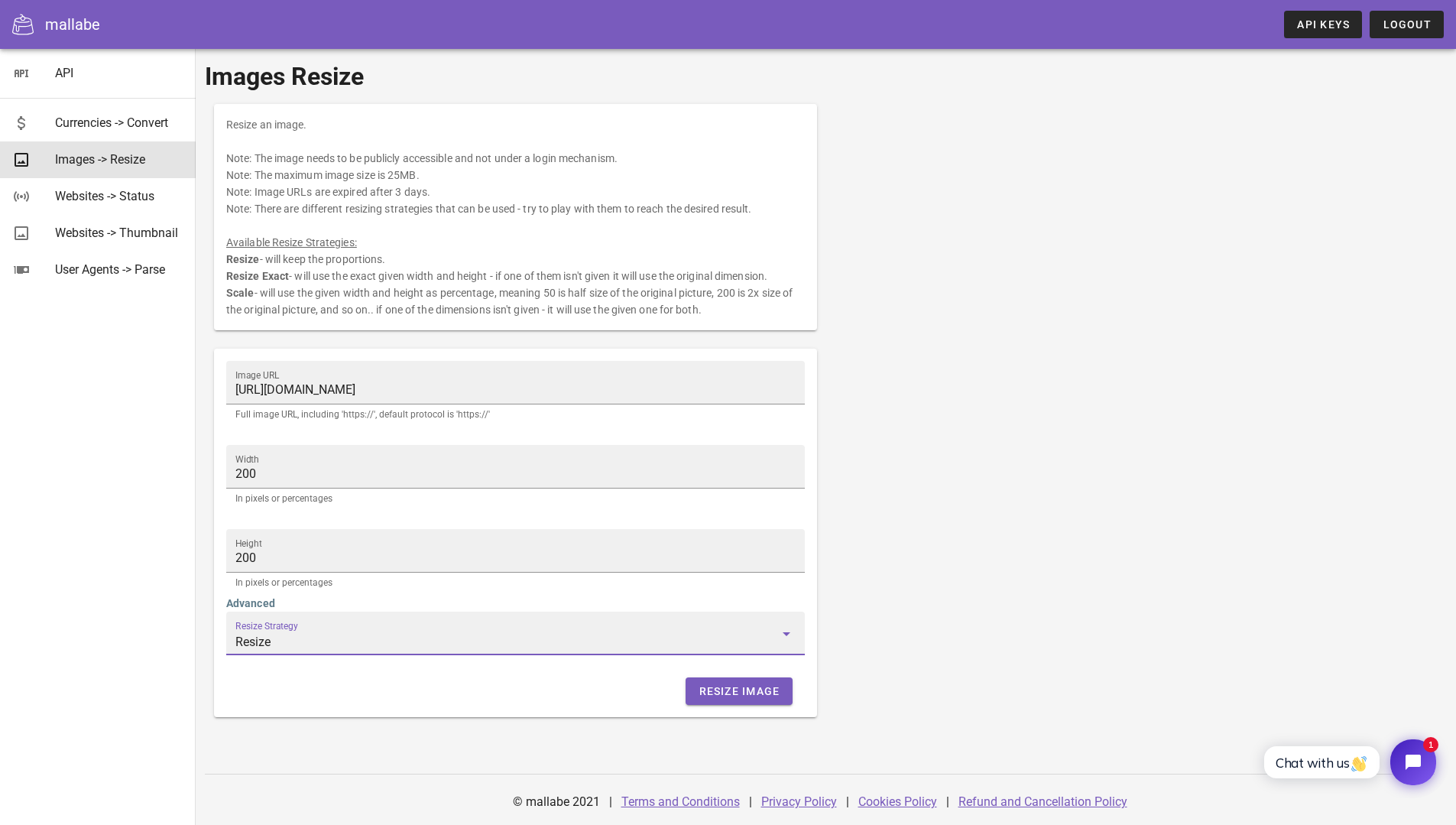
click at [273, 725] on div "Image URL https://file.cafe24cos.com/cis-live/crop/voga0440/20250929/ec830f02-3…" at bounding box center [516, 532] width 622 height 387
click at [705, 702] on button "Resize Image" at bounding box center [738, 691] width 106 height 28
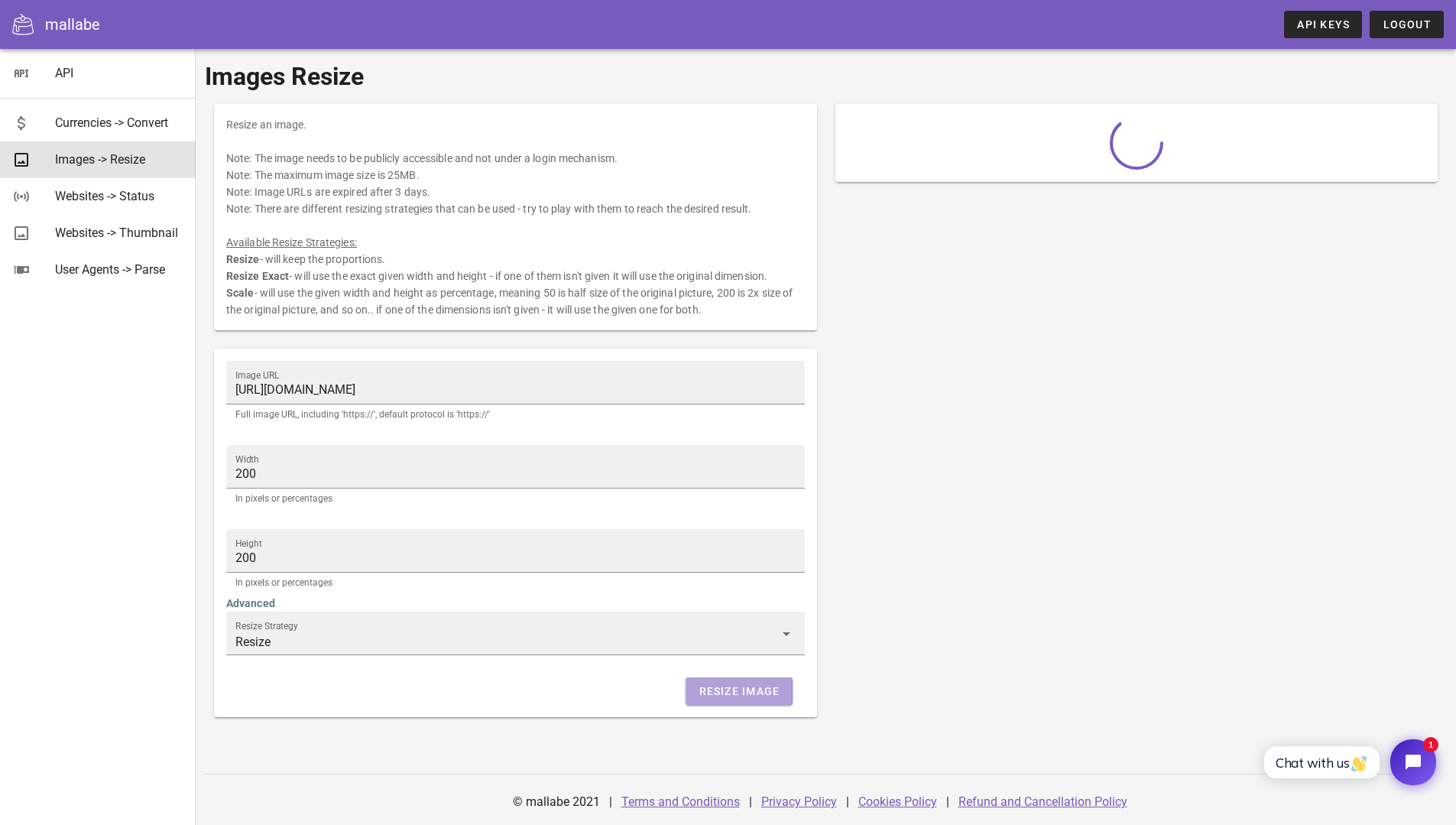
click at [719, 694] on span "Resize Image" at bounding box center [738, 691] width 81 height 12
click at [526, 726] on div "Images Resize Resize an image. Note: The image needs to be publicly accessible …" at bounding box center [826, 426] width 1260 height 754
drag, startPoint x: 254, startPoint y: 286, endPoint x: 279, endPoint y: 286, distance: 25.0
click at [279, 286] on div "Resize an image. Note: The image needs to be publicly accessible and not under …" at bounding box center [515, 216] width 603 height 226
click at [350, 293] on div "Resize an image. Note: The image needs to be publicly accessible and not under …" at bounding box center [515, 216] width 603 height 226
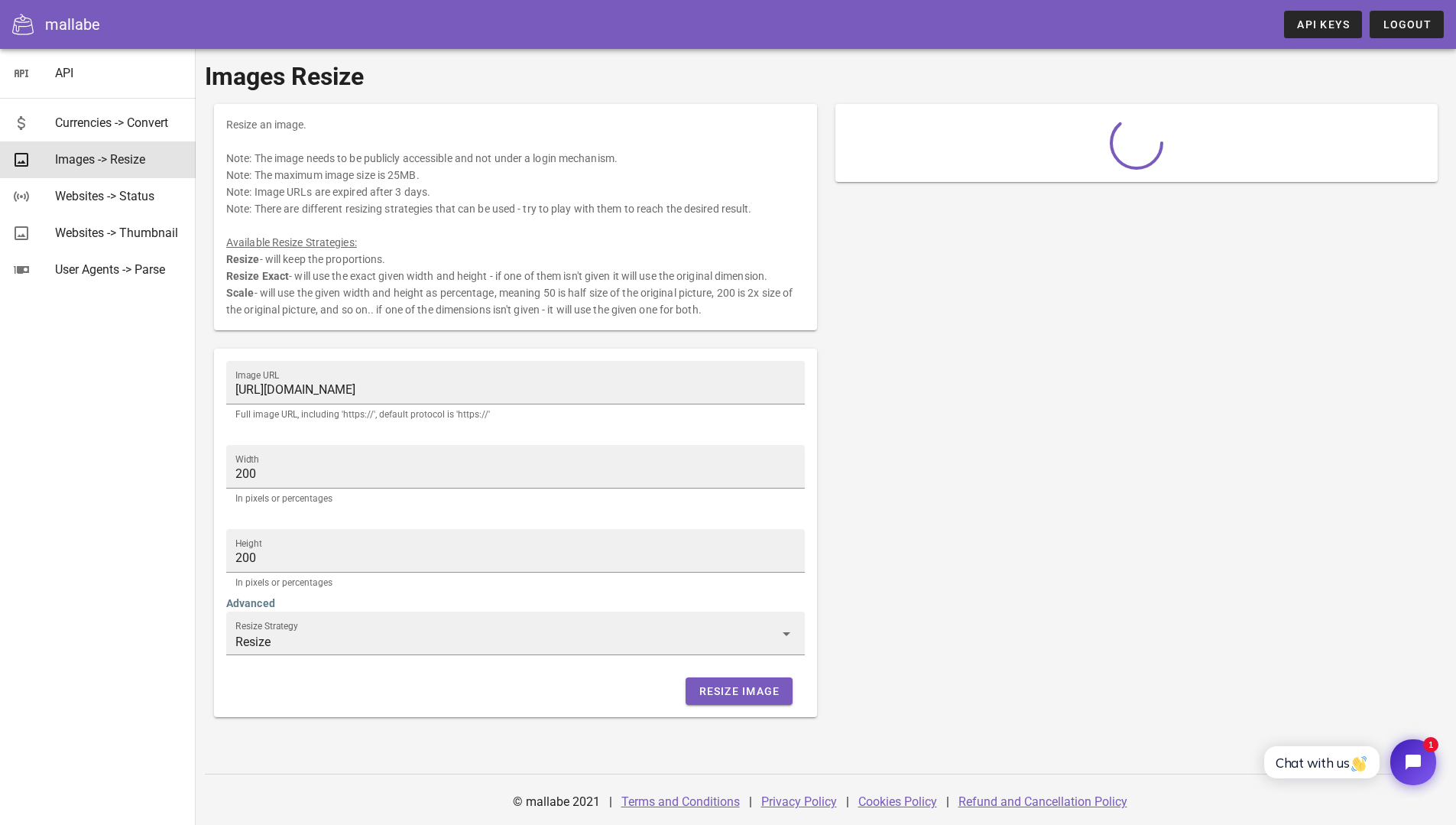
click at [461, 217] on div "Resize an image. Note: The image needs to be publicly accessible and not under …" at bounding box center [515, 216] width 603 height 226
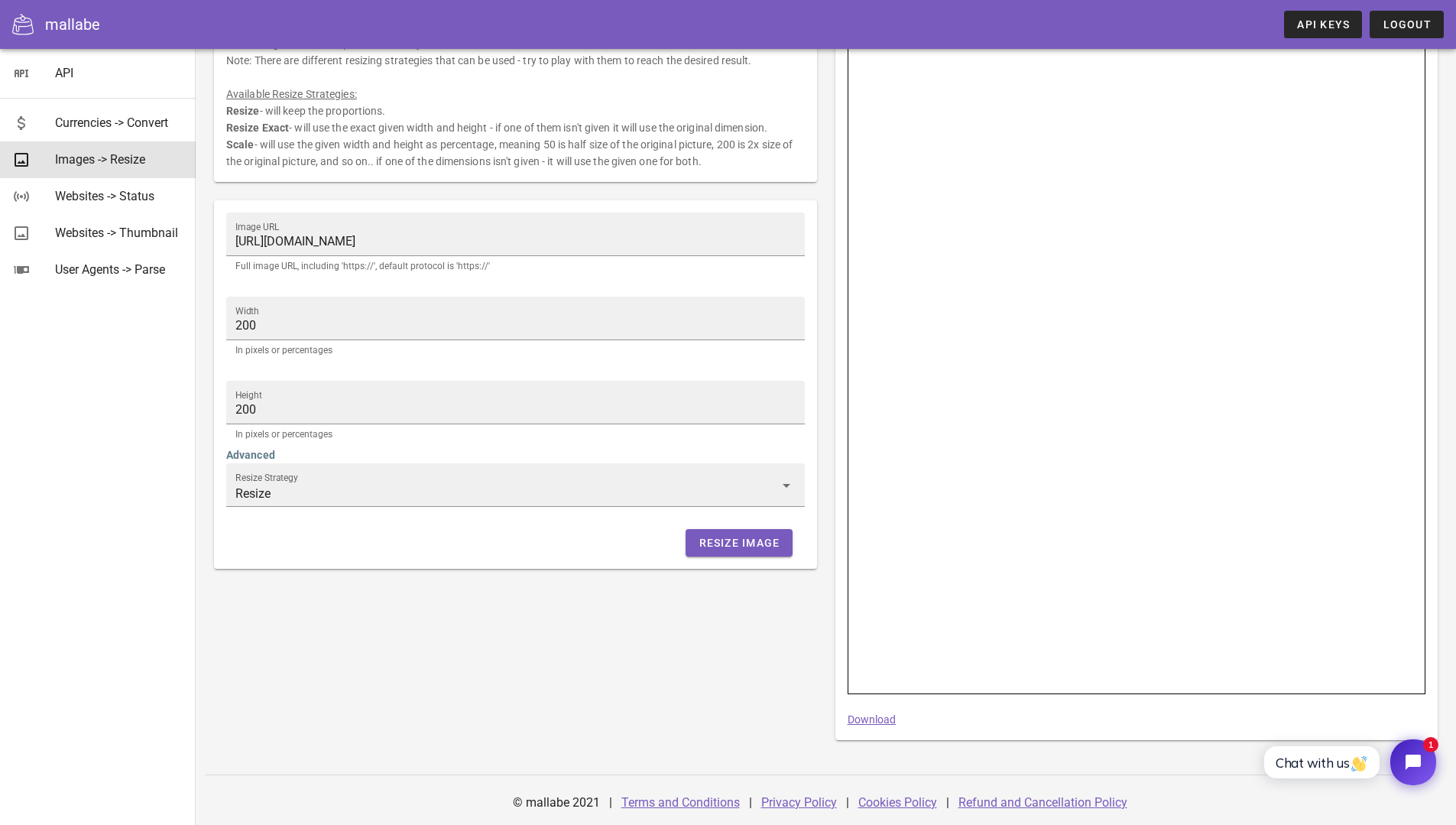
scroll to position [149, 0]
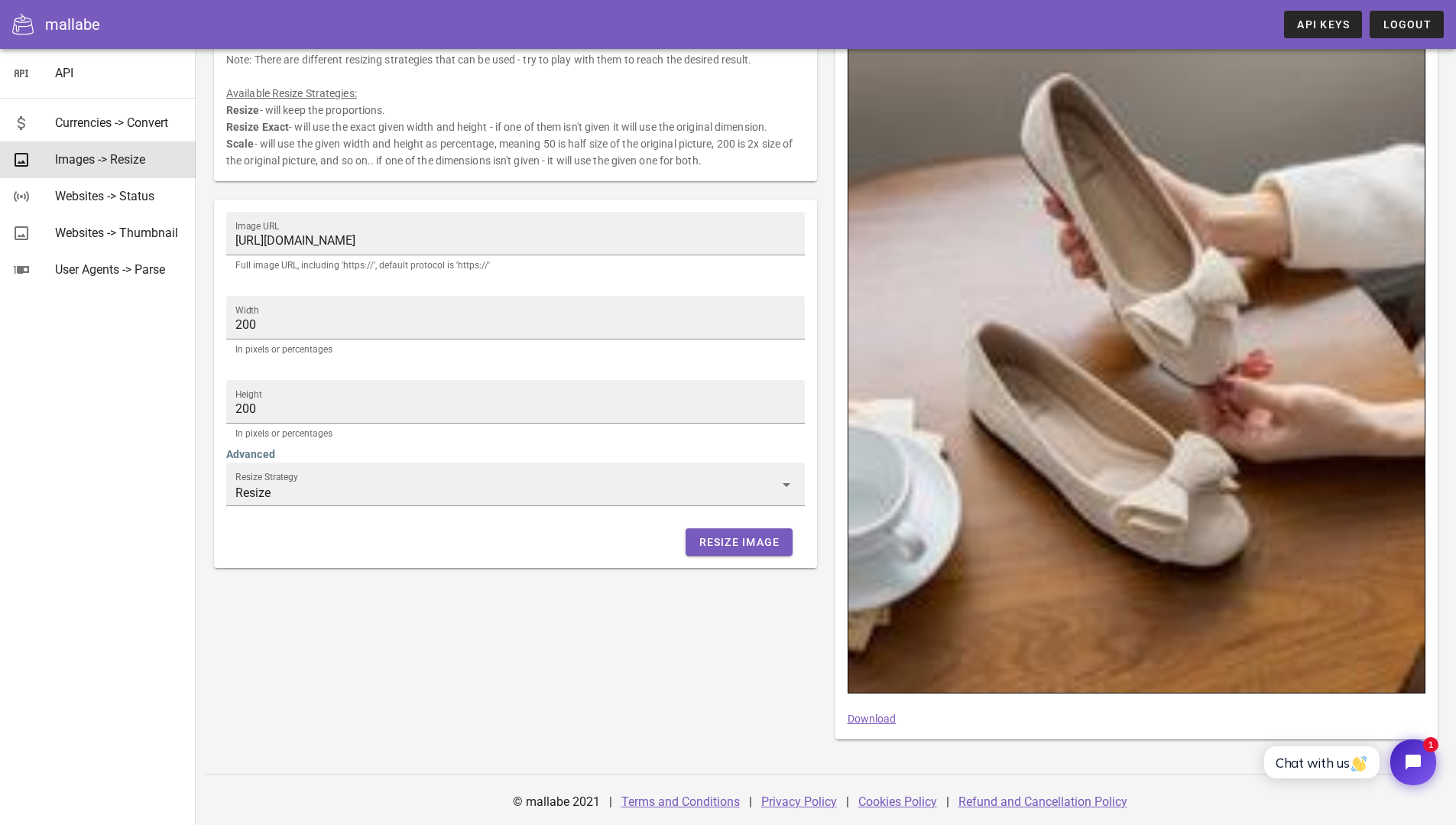
click at [883, 713] on link "Download" at bounding box center [872, 719] width 49 height 12
click at [454, 671] on div "Resize an image. Note: The image needs to be publicly accessible and not under …" at bounding box center [516, 346] width 622 height 802
drag, startPoint x: 479, startPoint y: 682, endPoint x: 575, endPoint y: 662, distance: 98.1
click at [480, 682] on div "Resize an image. Note: The image needs to be publicly accessible and not under …" at bounding box center [516, 346] width 622 height 802
